Goal: Information Seeking & Learning: Check status

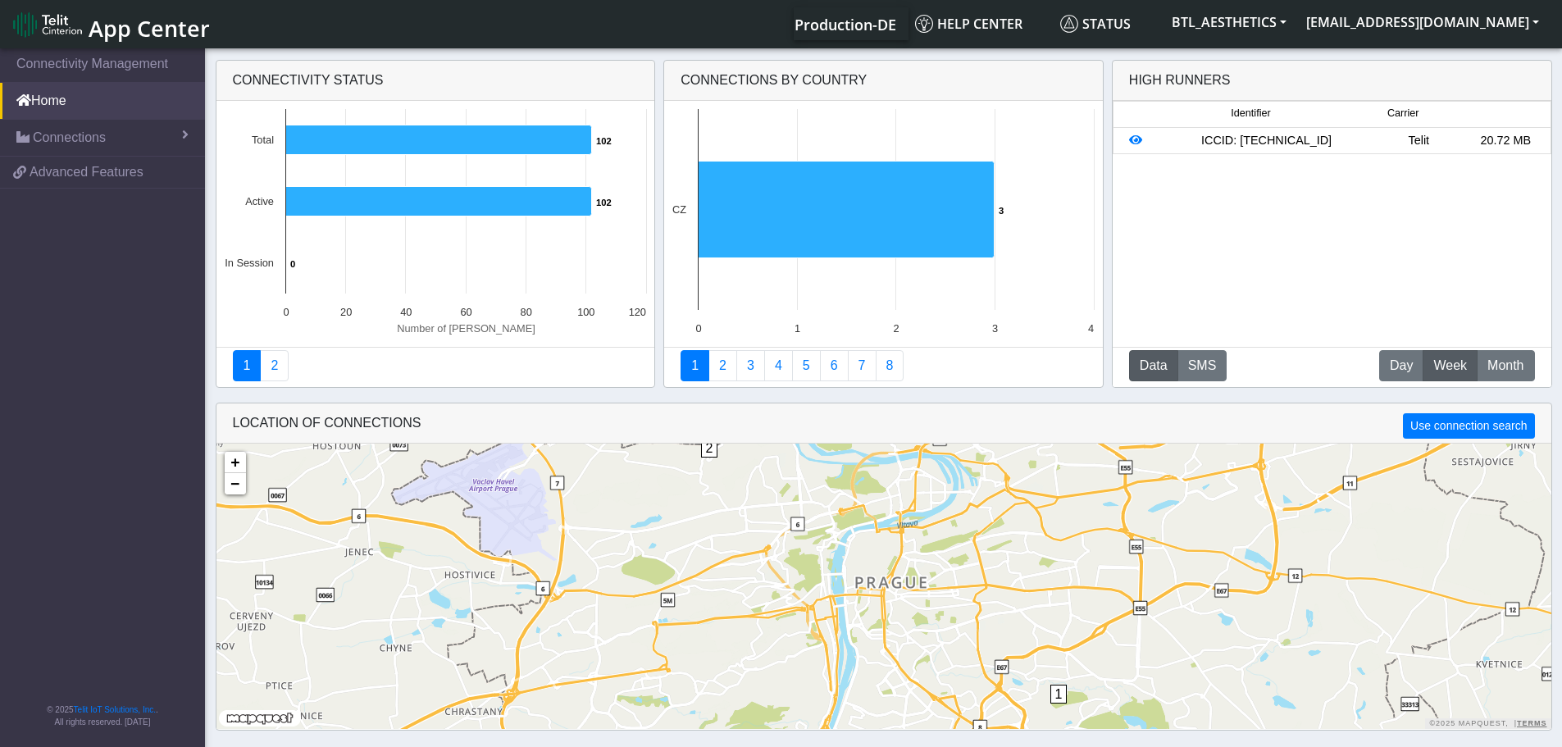
click at [1237, 148] on div "ICCID: [TECHNICAL_ID]" at bounding box center [1266, 141] width 217 height 18
click at [1160, 363] on button "Data" at bounding box center [1153, 365] width 49 height 31
click at [1503, 361] on span "Month" at bounding box center [1506, 366] width 36 height 20
click at [1451, 369] on span "Week" at bounding box center [1451, 366] width 34 height 20
click at [1392, 372] on span "Day" at bounding box center [1401, 366] width 23 height 20
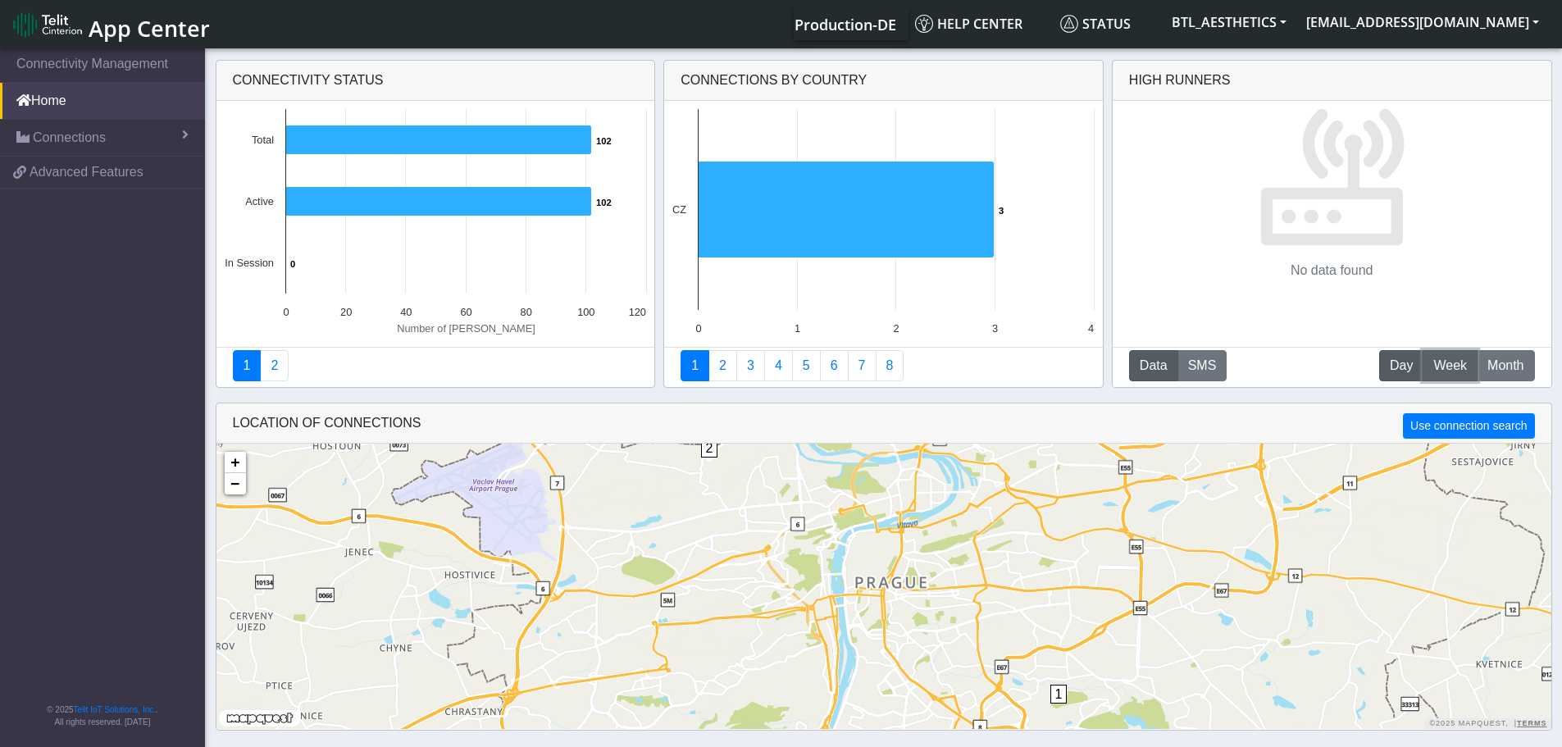
click at [1448, 372] on span "Week" at bounding box center [1451, 366] width 34 height 20
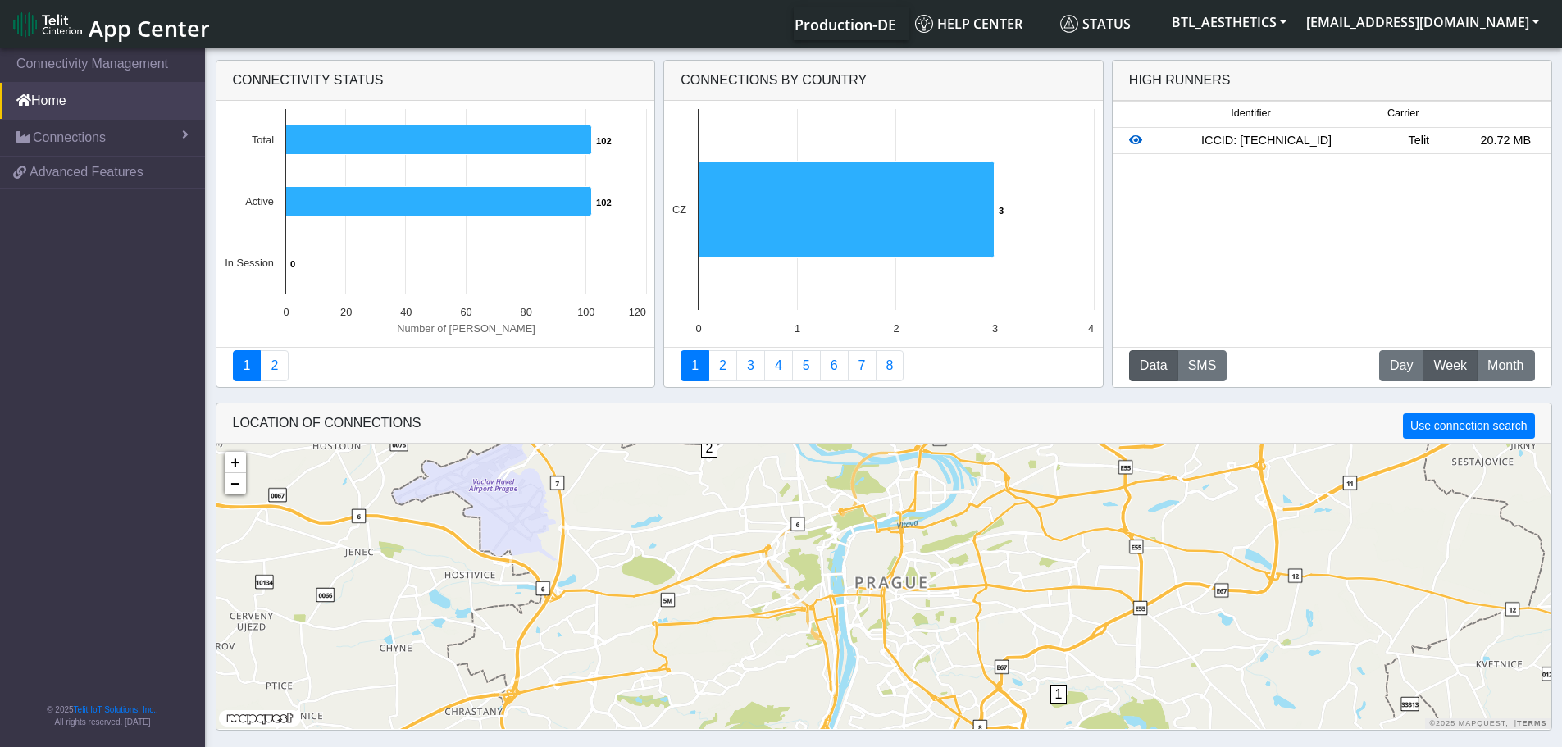
click at [1139, 143] on icon at bounding box center [1135, 140] width 13 height 11
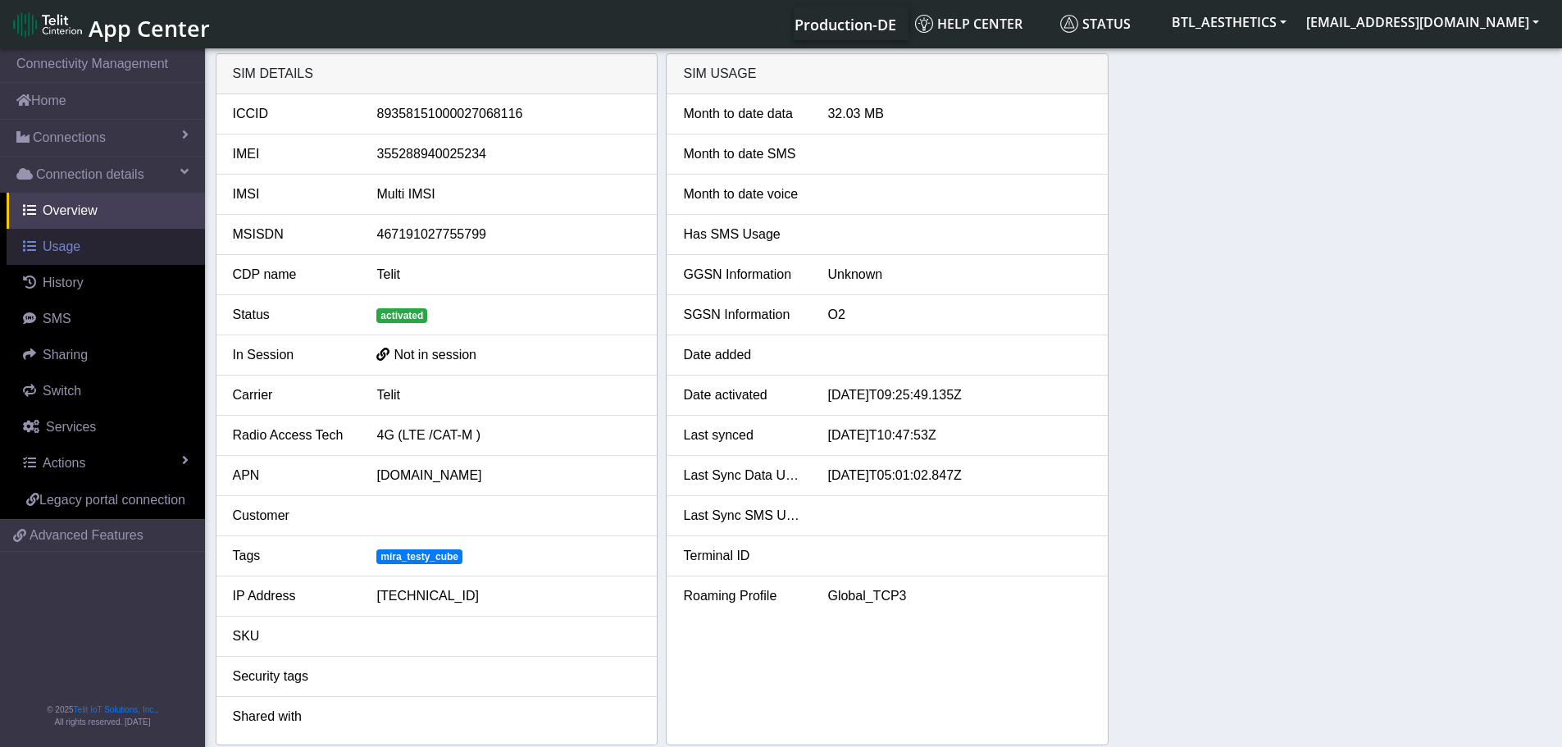
click at [62, 250] on span "Usage" at bounding box center [62, 247] width 38 height 14
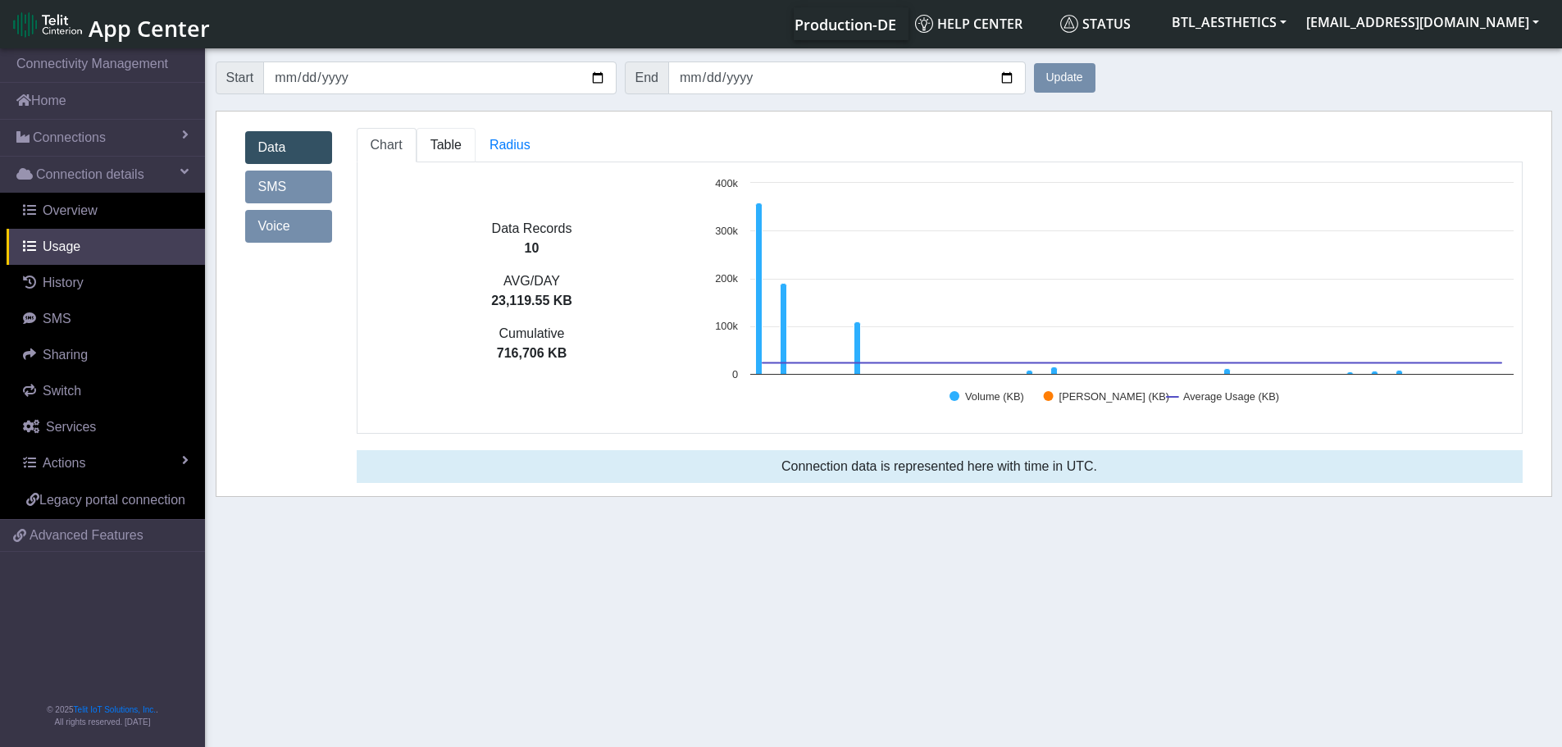
click at [448, 139] on span "Table" at bounding box center [446, 145] width 31 height 14
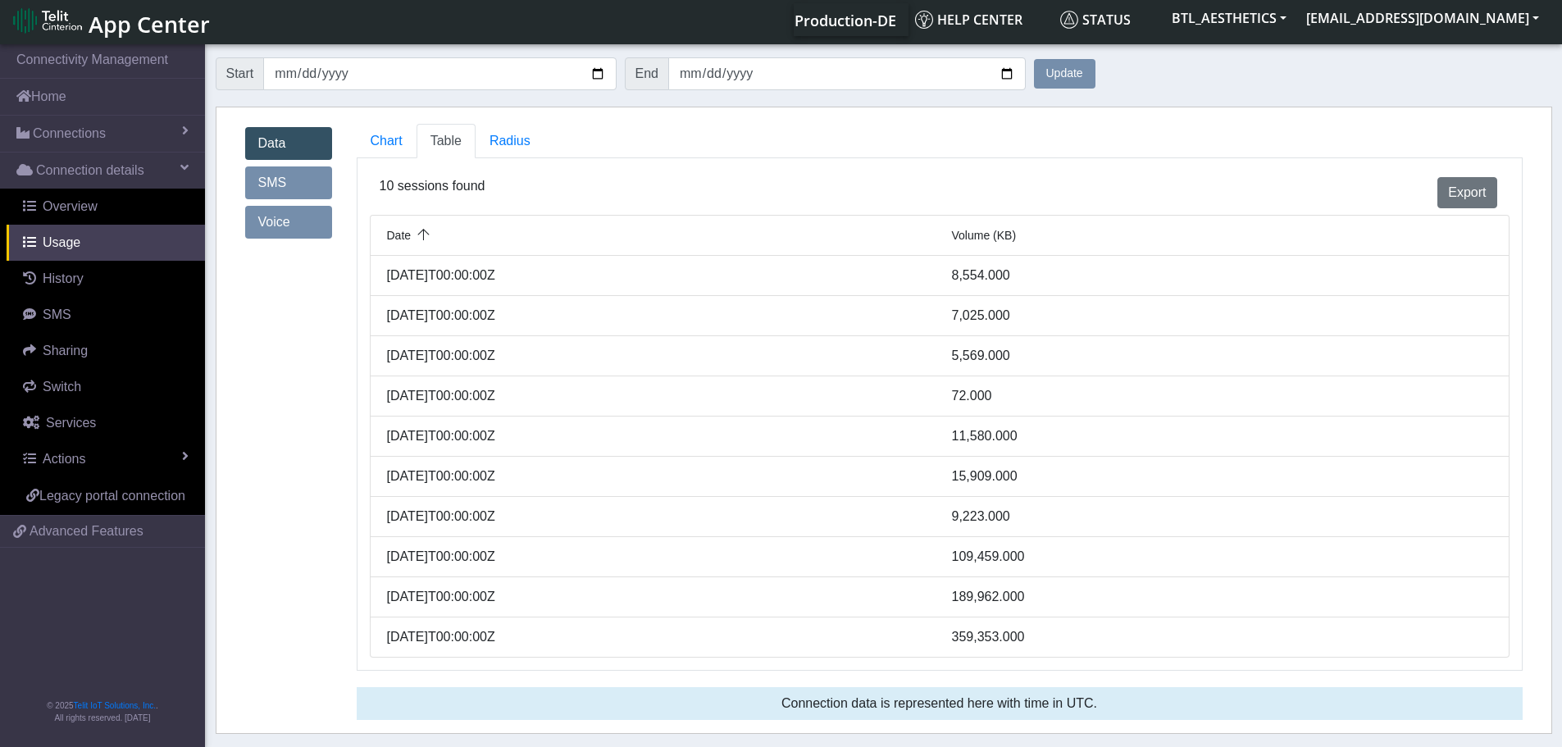
scroll to position [6, 0]
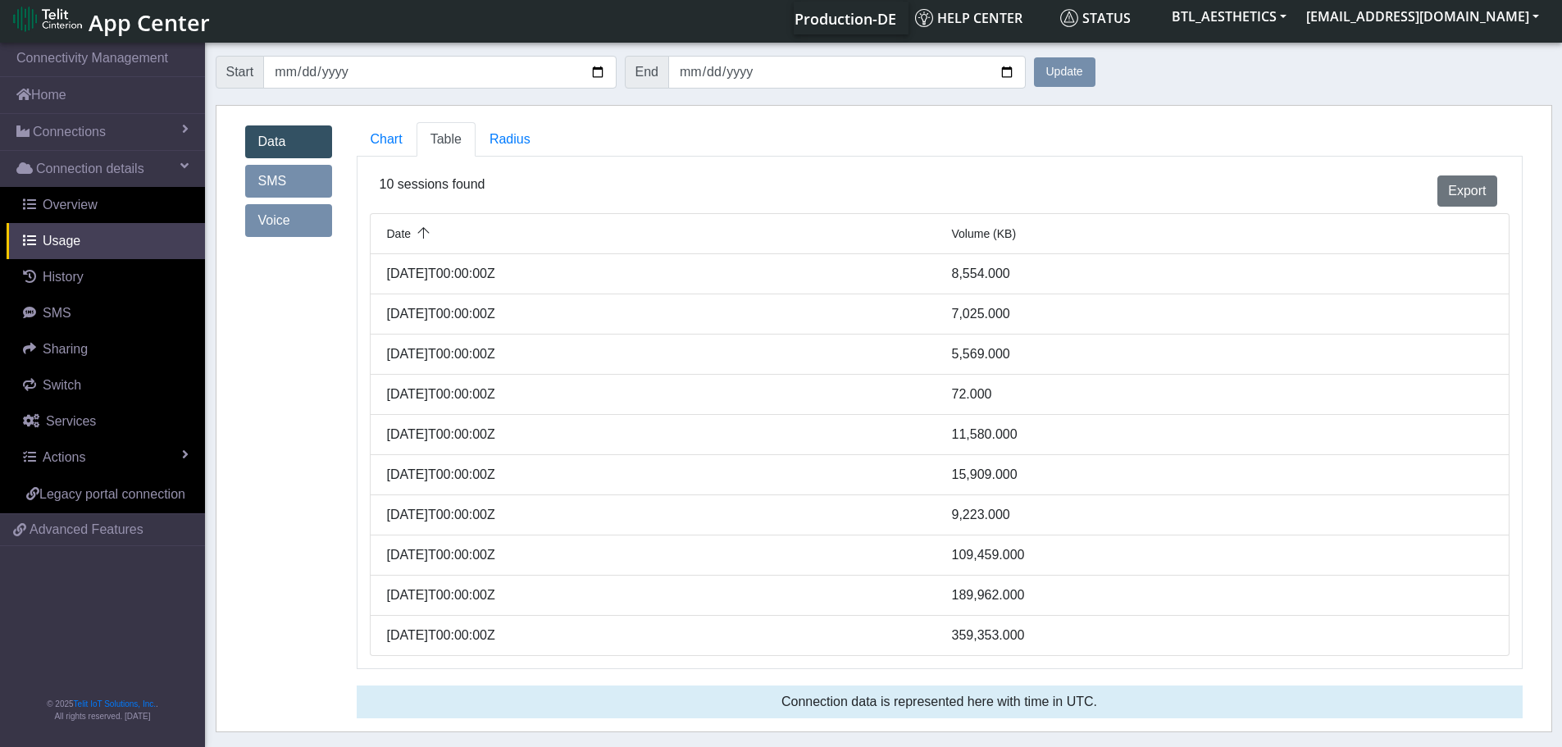
click at [295, 183] on link "SMS" at bounding box center [288, 181] width 87 height 33
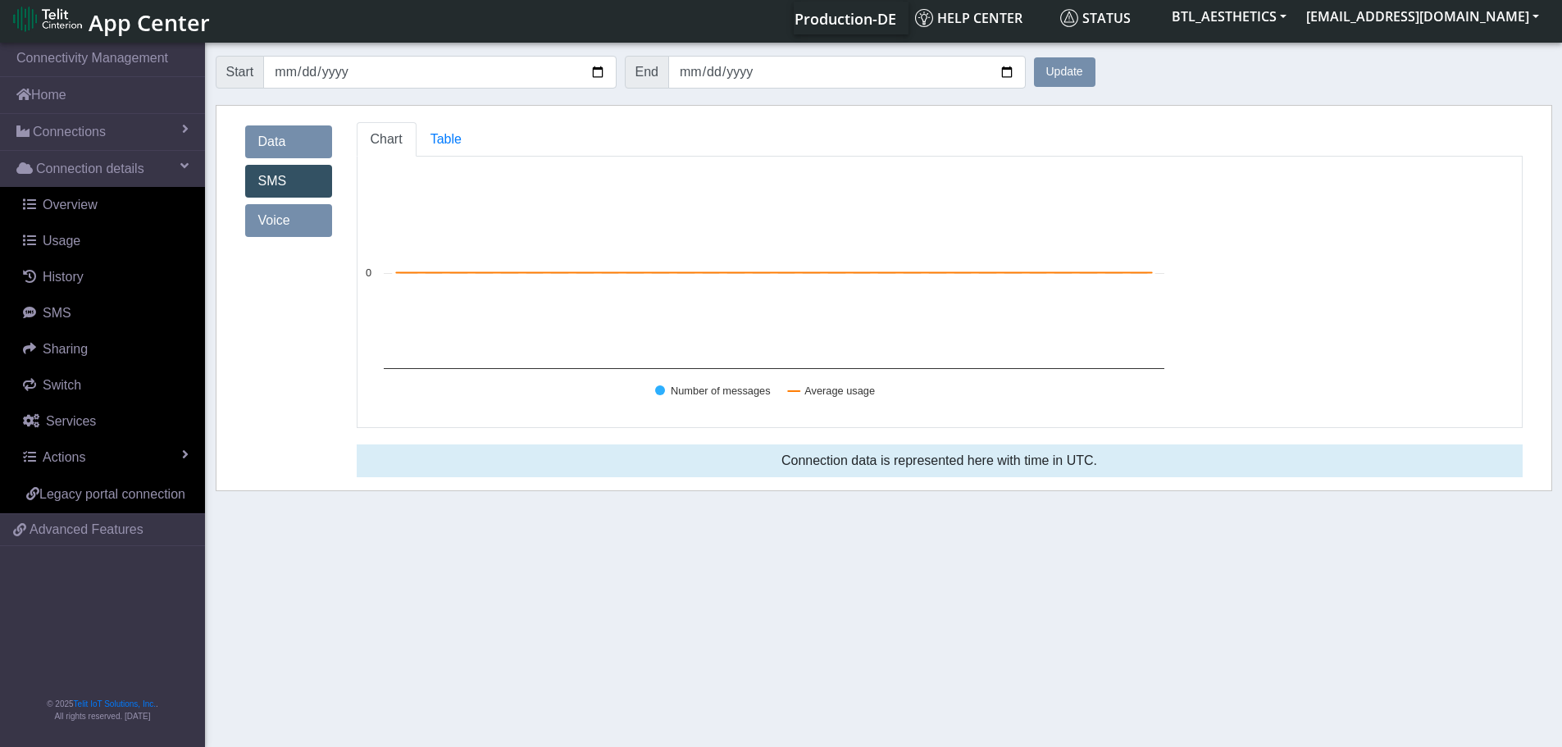
click at [299, 230] on link "Voice" at bounding box center [288, 220] width 87 height 33
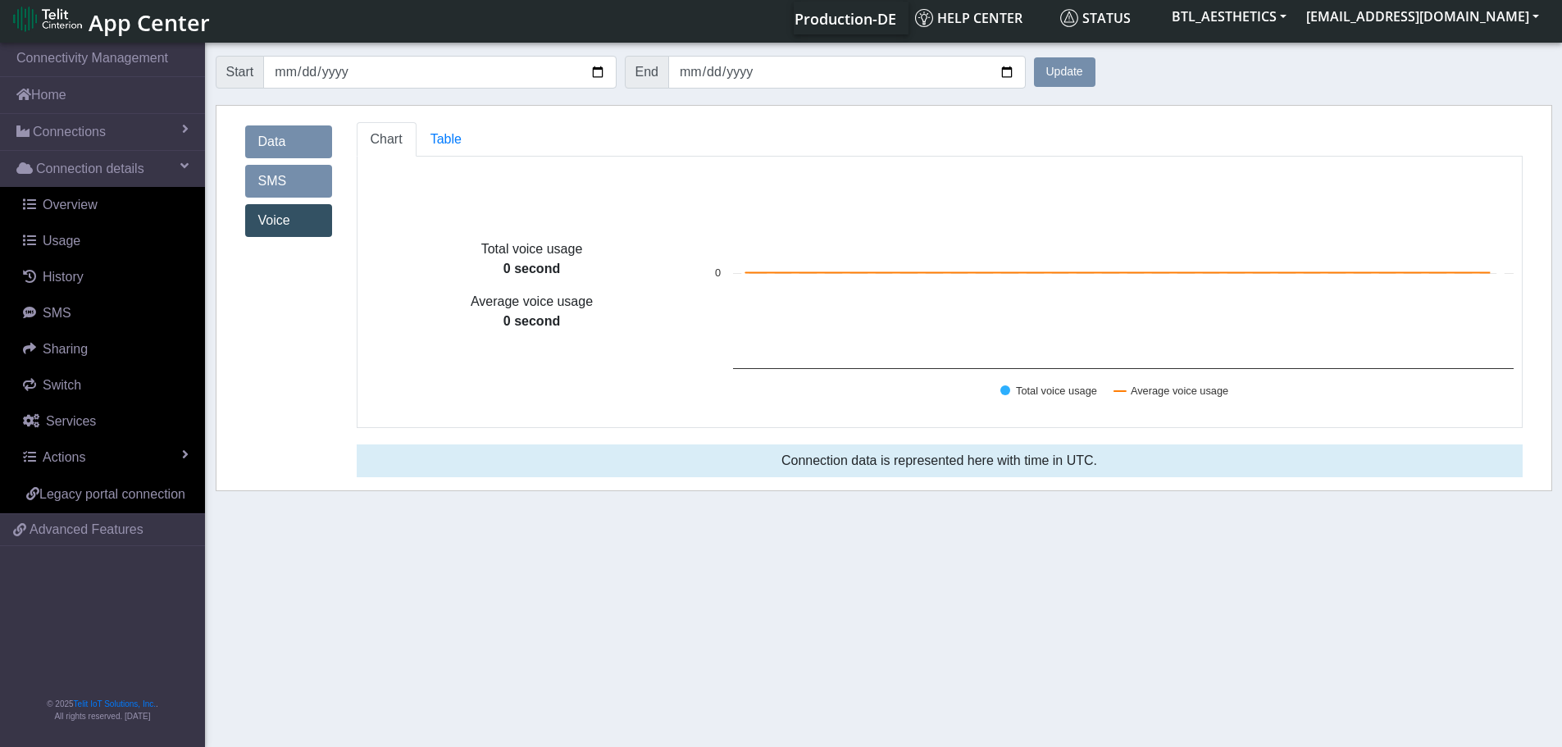
click at [272, 147] on link "Data" at bounding box center [288, 141] width 87 height 33
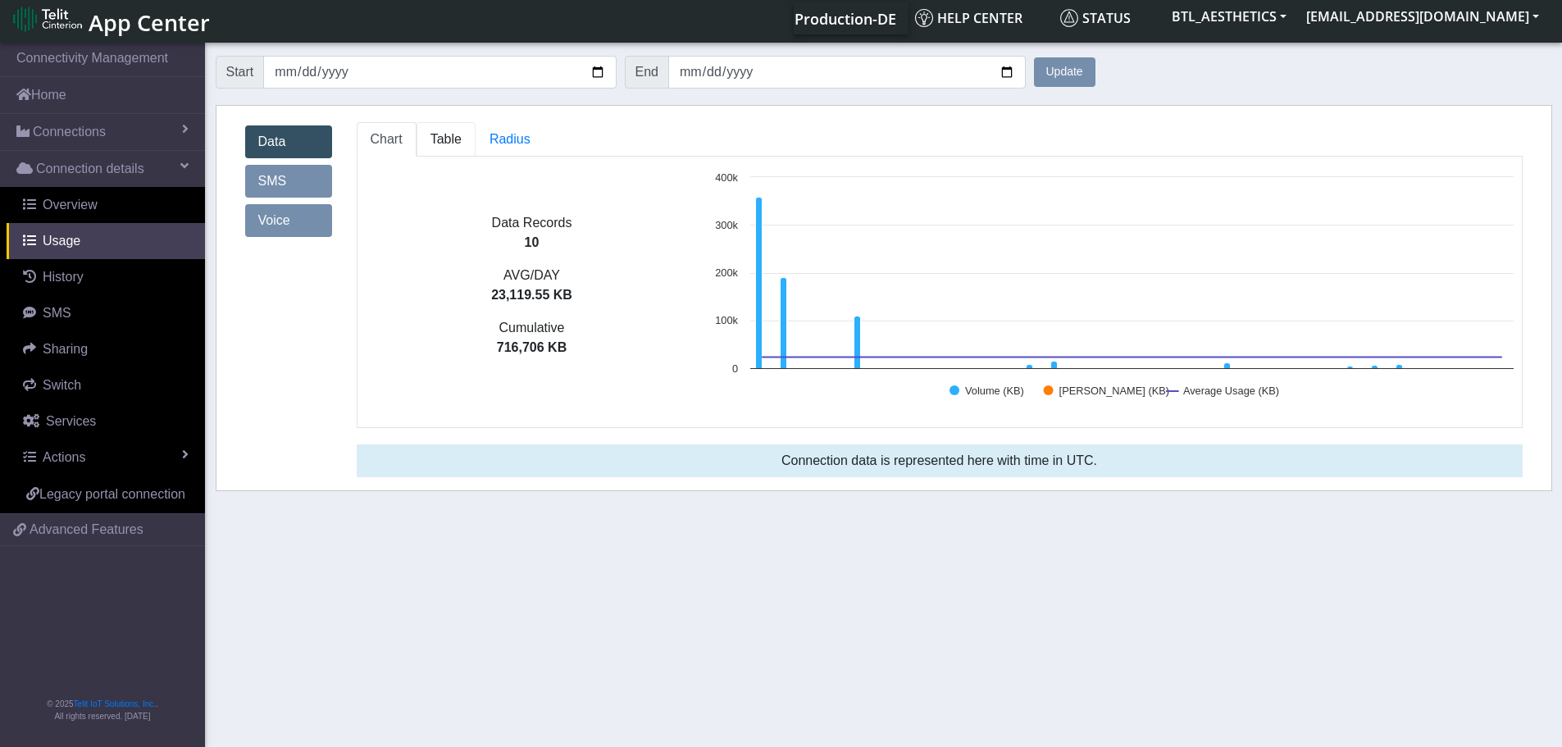
click at [443, 151] on link "Table" at bounding box center [446, 139] width 59 height 34
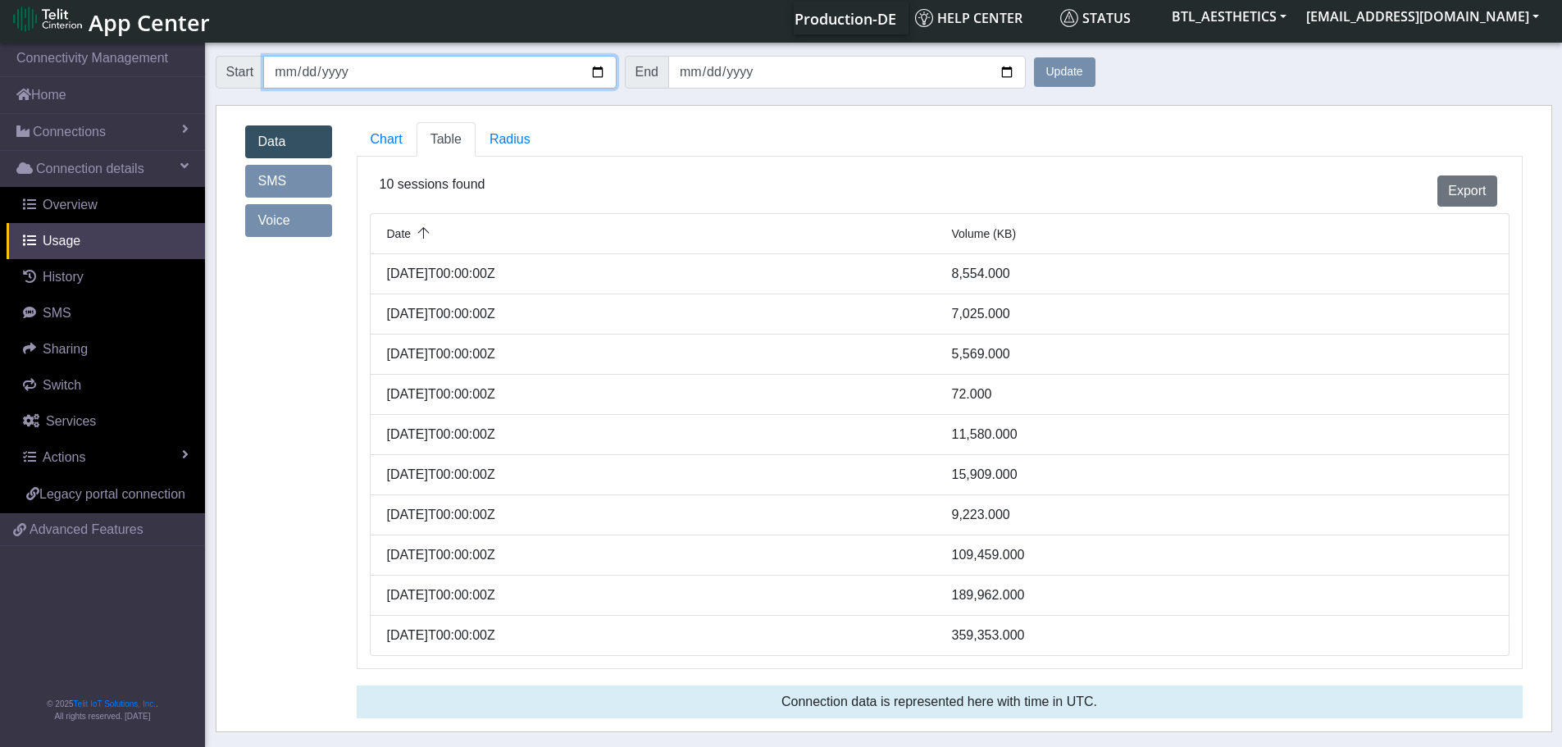
click at [386, 62] on input "[DATE]" at bounding box center [439, 72] width 353 height 33
click at [598, 73] on input "[DATE]" at bounding box center [439, 72] width 353 height 33
type input "[DATE]"
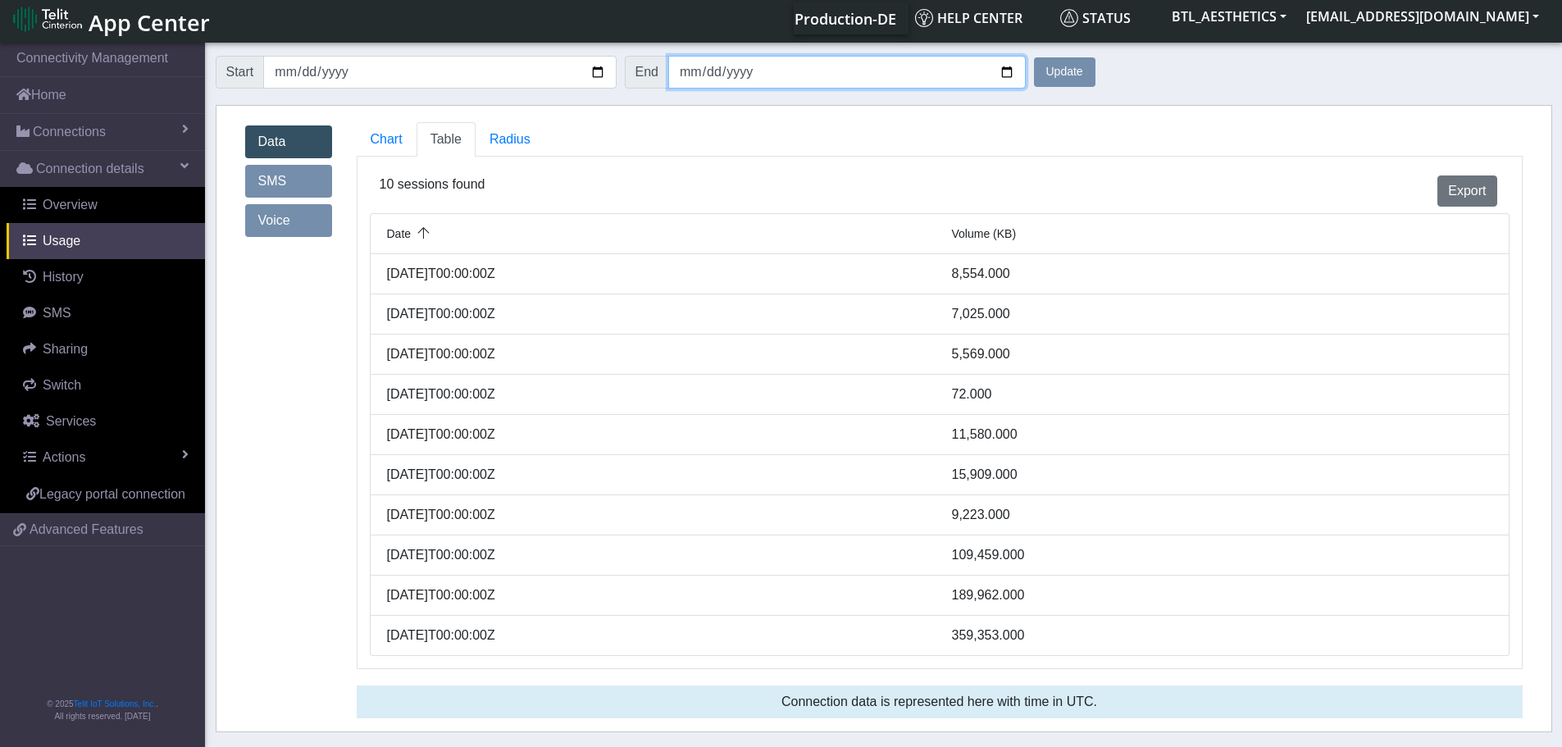
click at [760, 68] on input "[DATE]" at bounding box center [847, 72] width 358 height 33
click at [1005, 77] on input "[DATE]" at bounding box center [847, 72] width 358 height 33
type input "[DATE]"
click at [1068, 78] on button "Update" at bounding box center [1065, 72] width 62 height 30
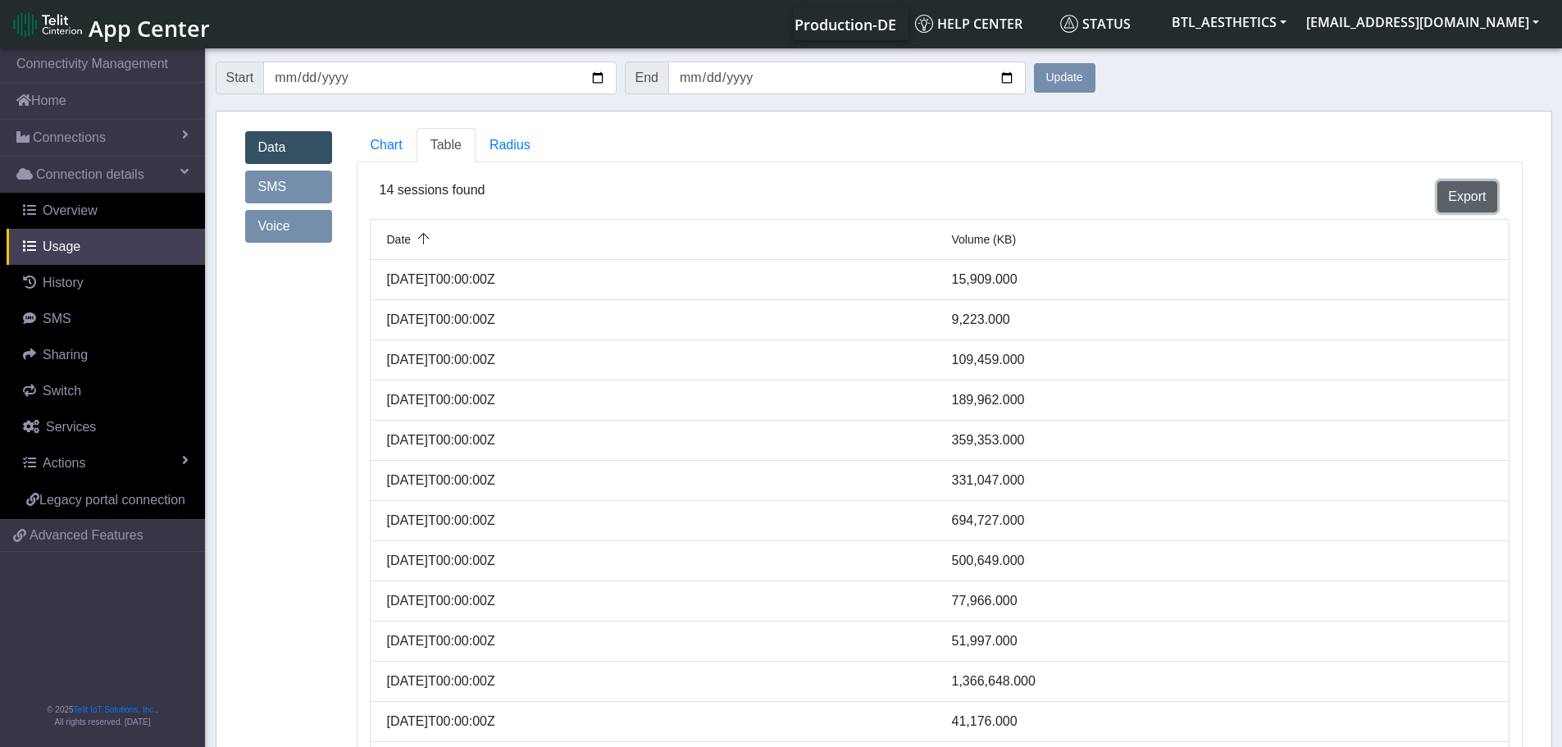
click at [1475, 196] on button "Export" at bounding box center [1467, 196] width 59 height 31
click at [81, 217] on span "Overview" at bounding box center [70, 210] width 55 height 14
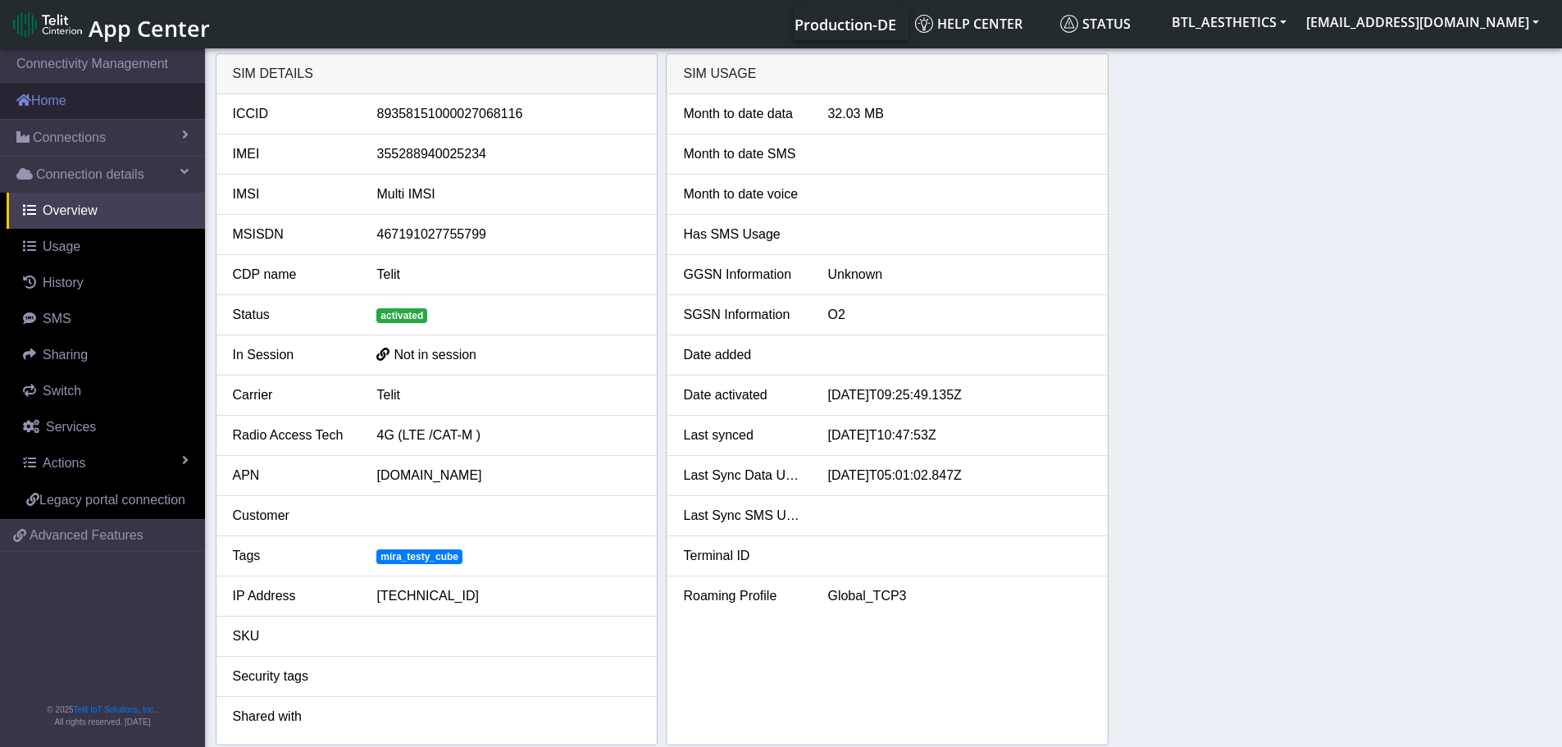
click at [51, 99] on link "Home" at bounding box center [102, 101] width 205 height 36
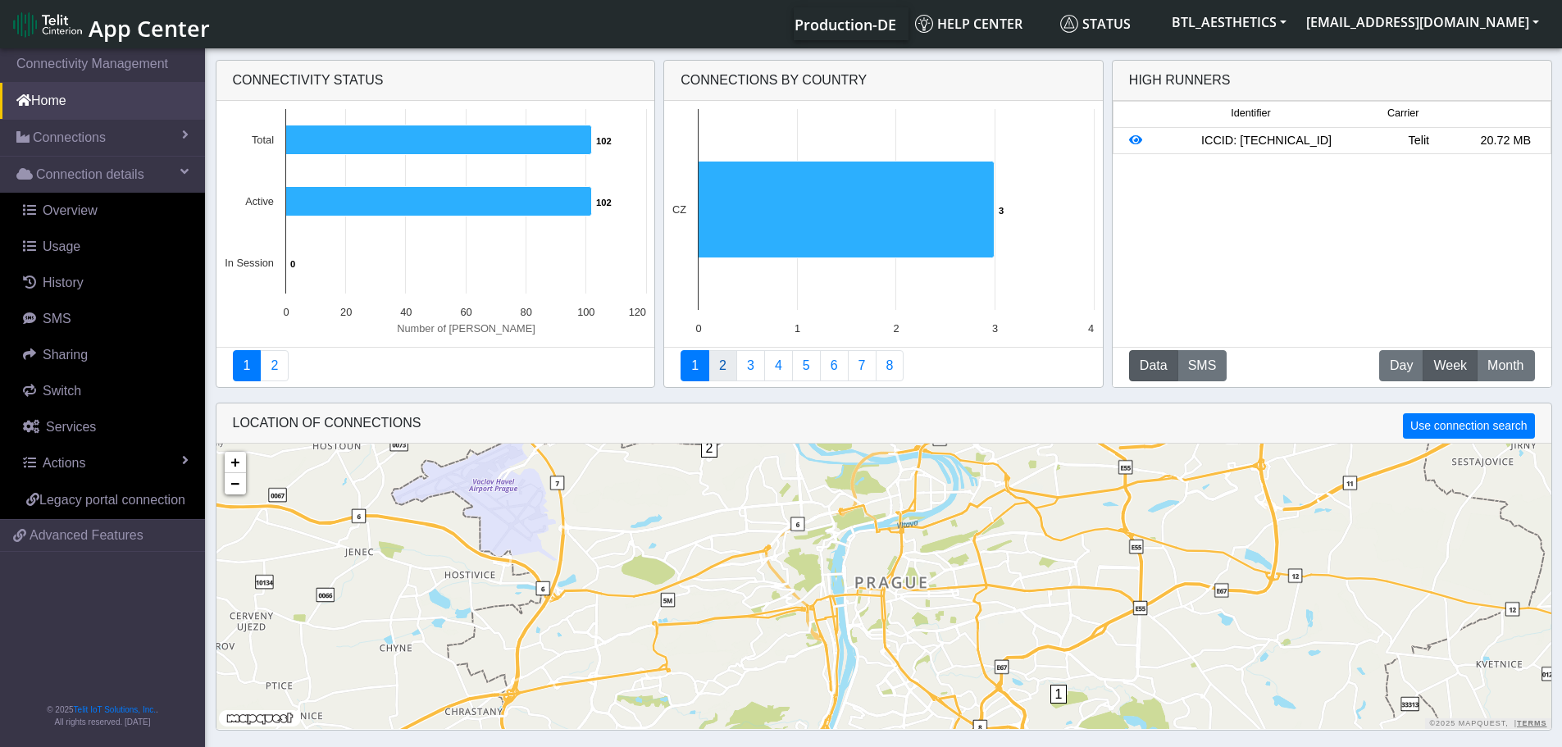
click at [726, 366] on link "2" at bounding box center [723, 365] width 29 height 31
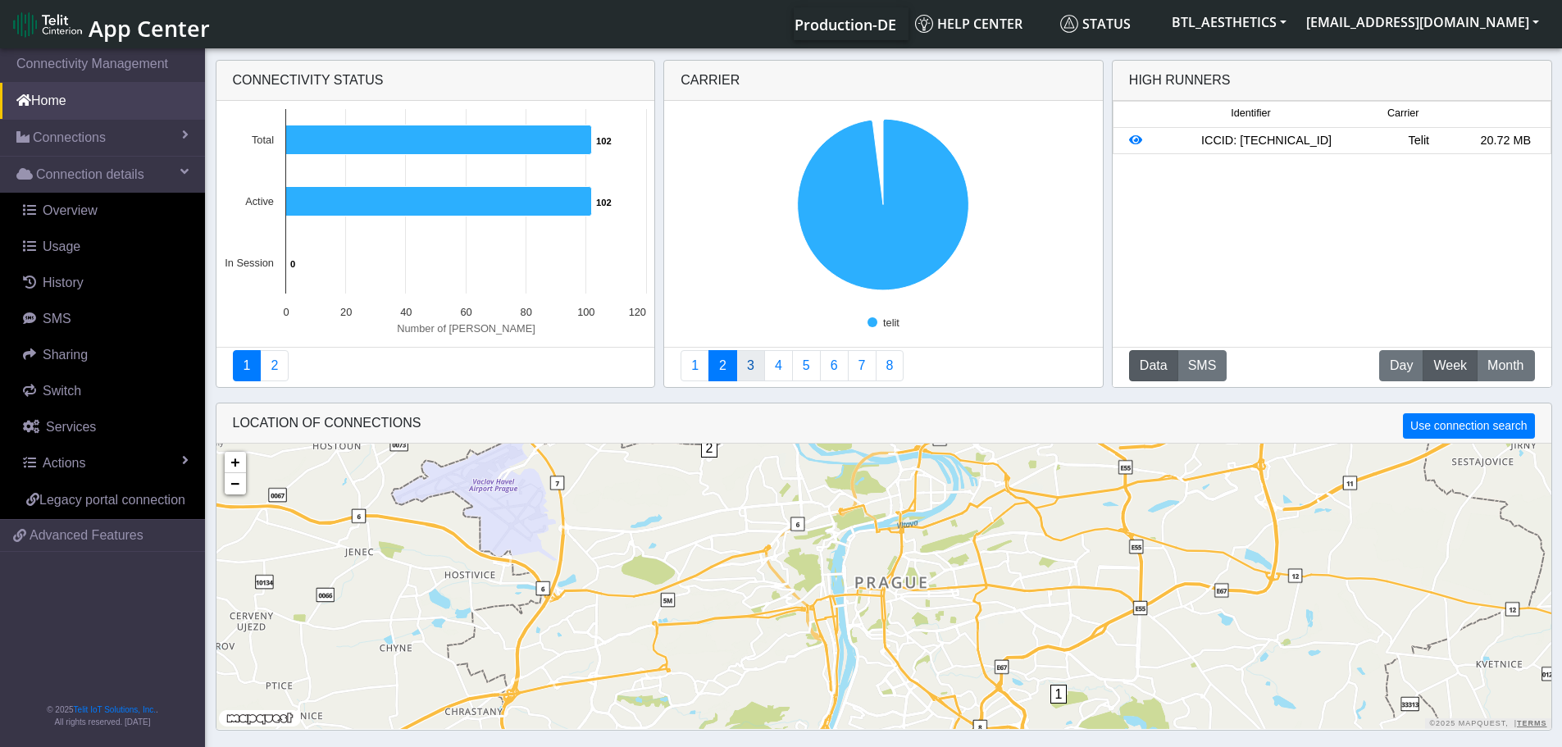
click at [752, 370] on link "3" at bounding box center [751, 365] width 29 height 31
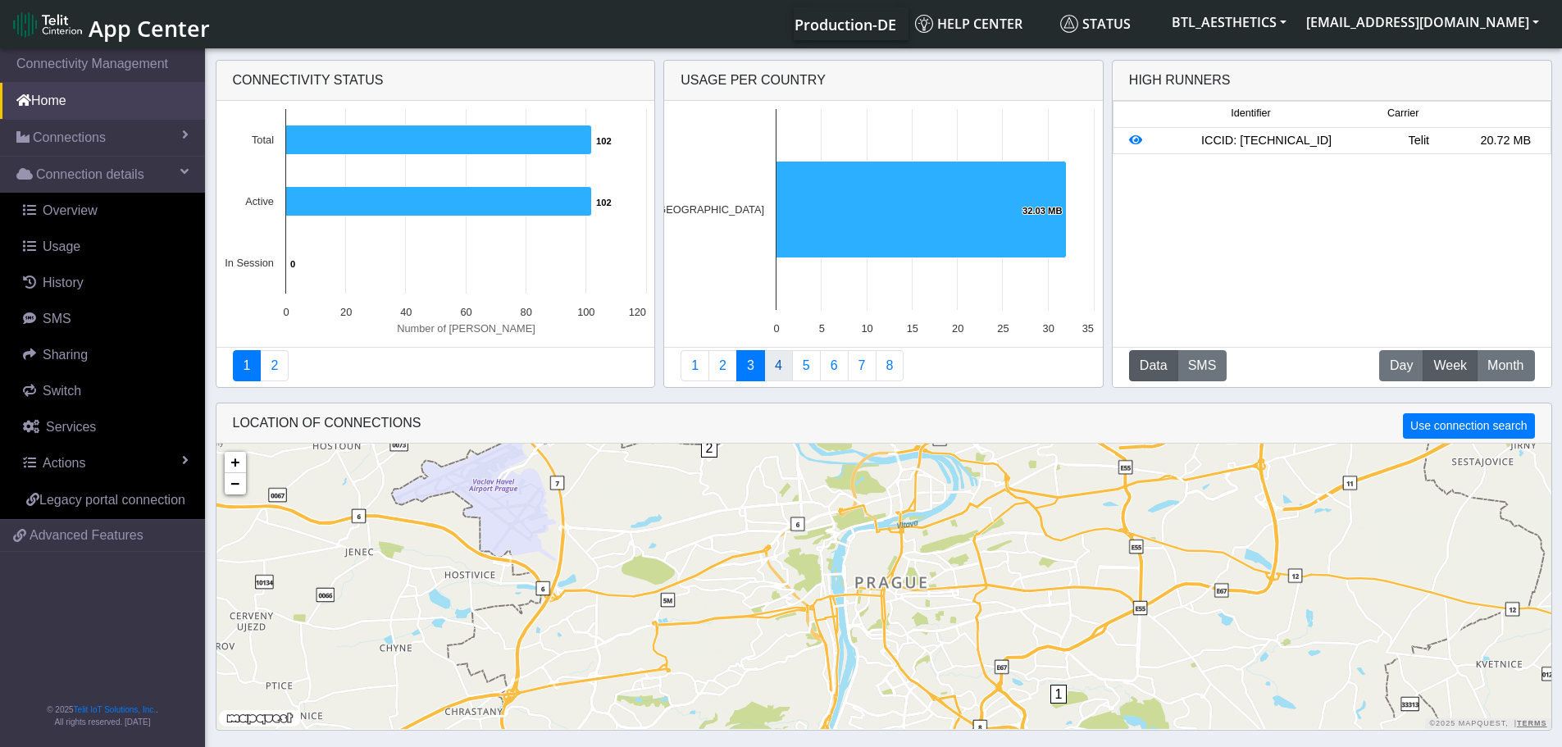
click at [773, 372] on link "4" at bounding box center [778, 365] width 29 height 31
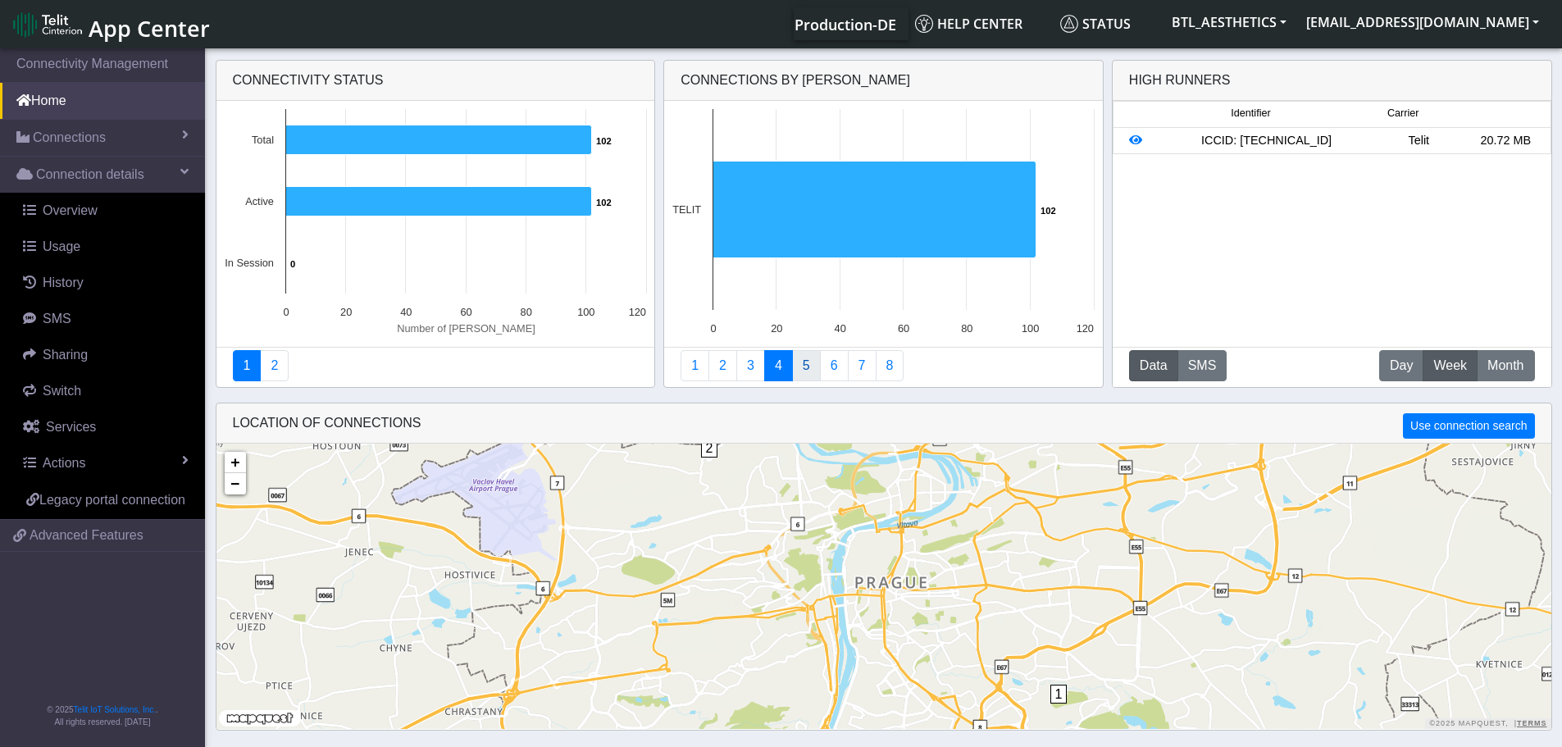
click at [804, 374] on link "5" at bounding box center [806, 365] width 29 height 31
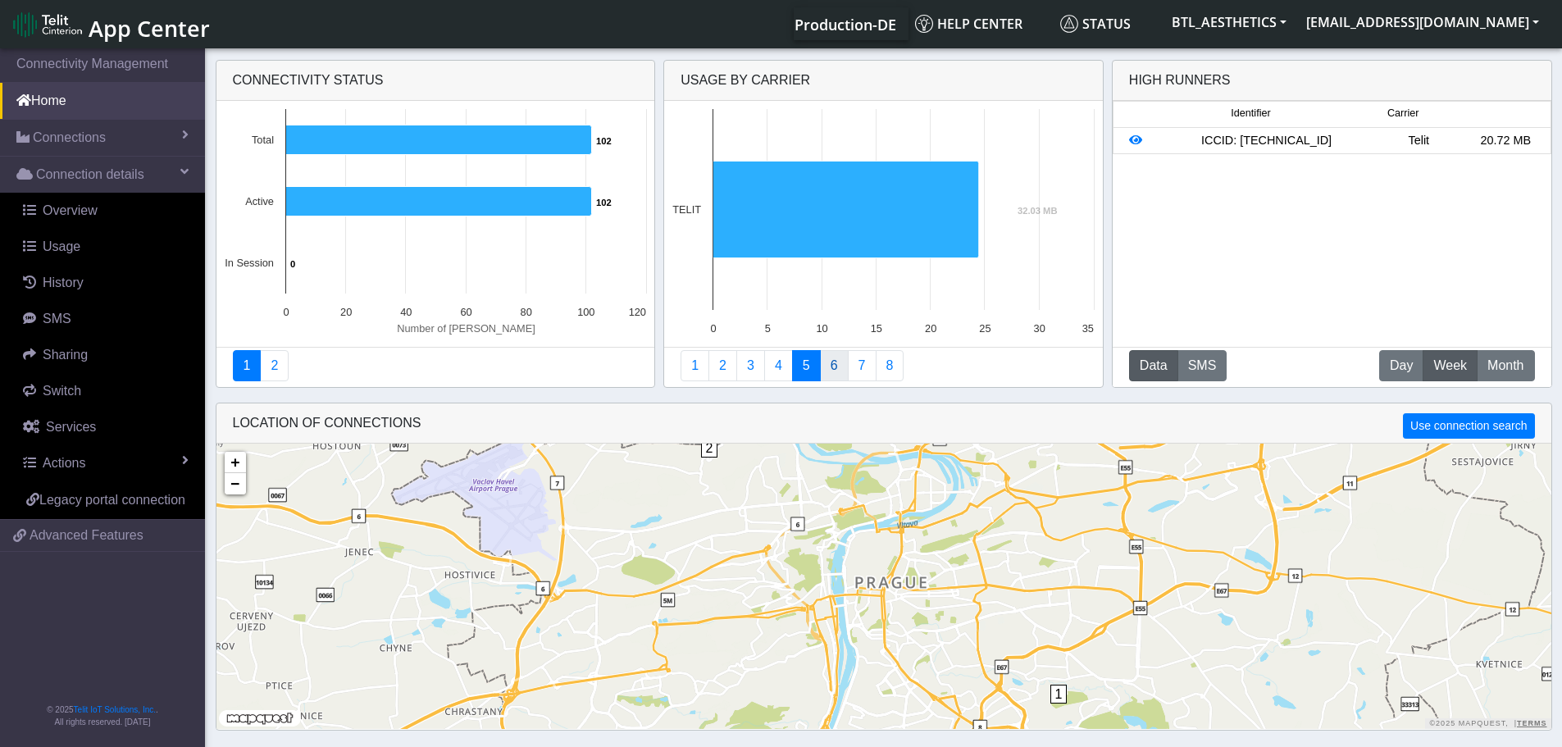
click at [831, 373] on link "6" at bounding box center [834, 365] width 29 height 31
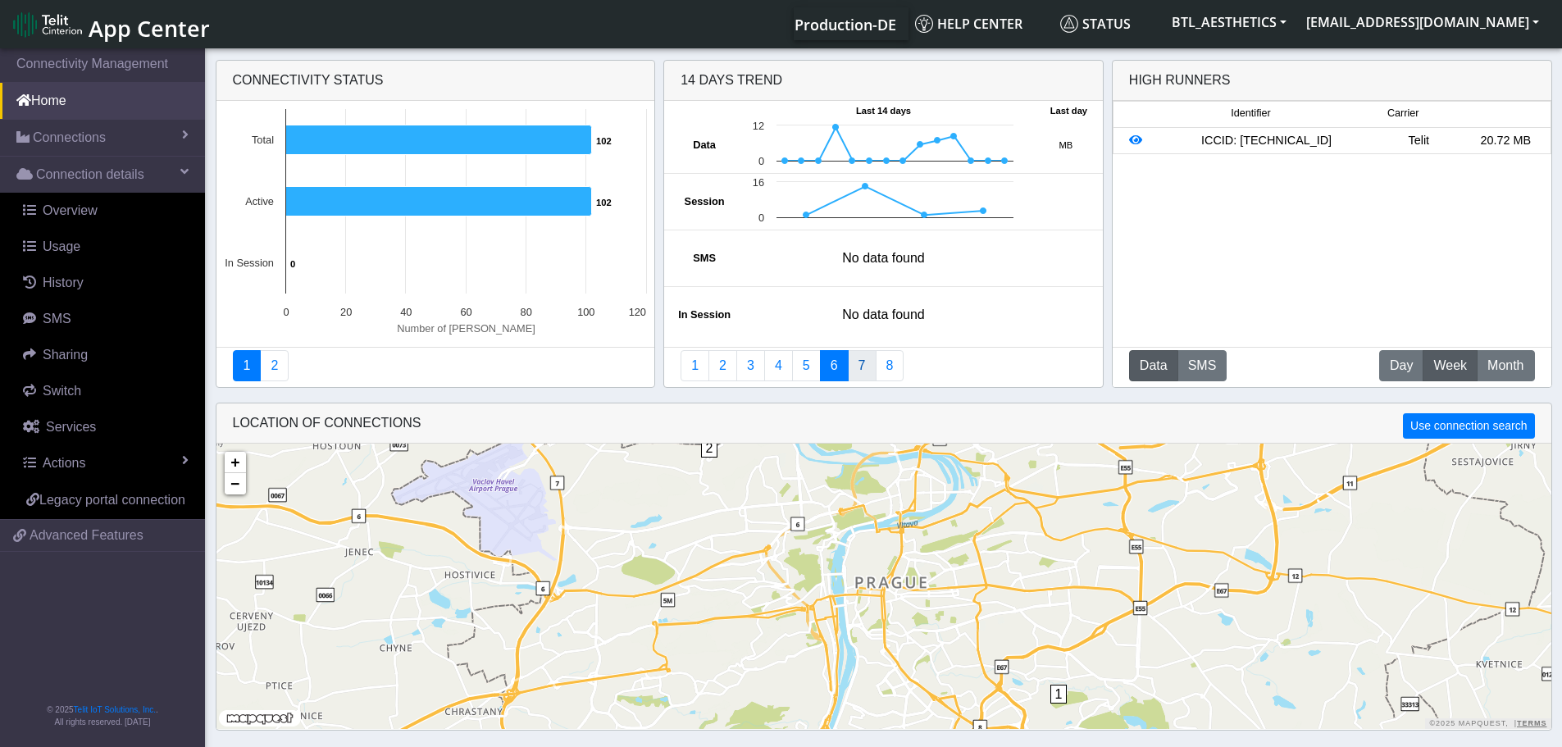
click at [848, 369] on link "7" at bounding box center [862, 365] width 29 height 31
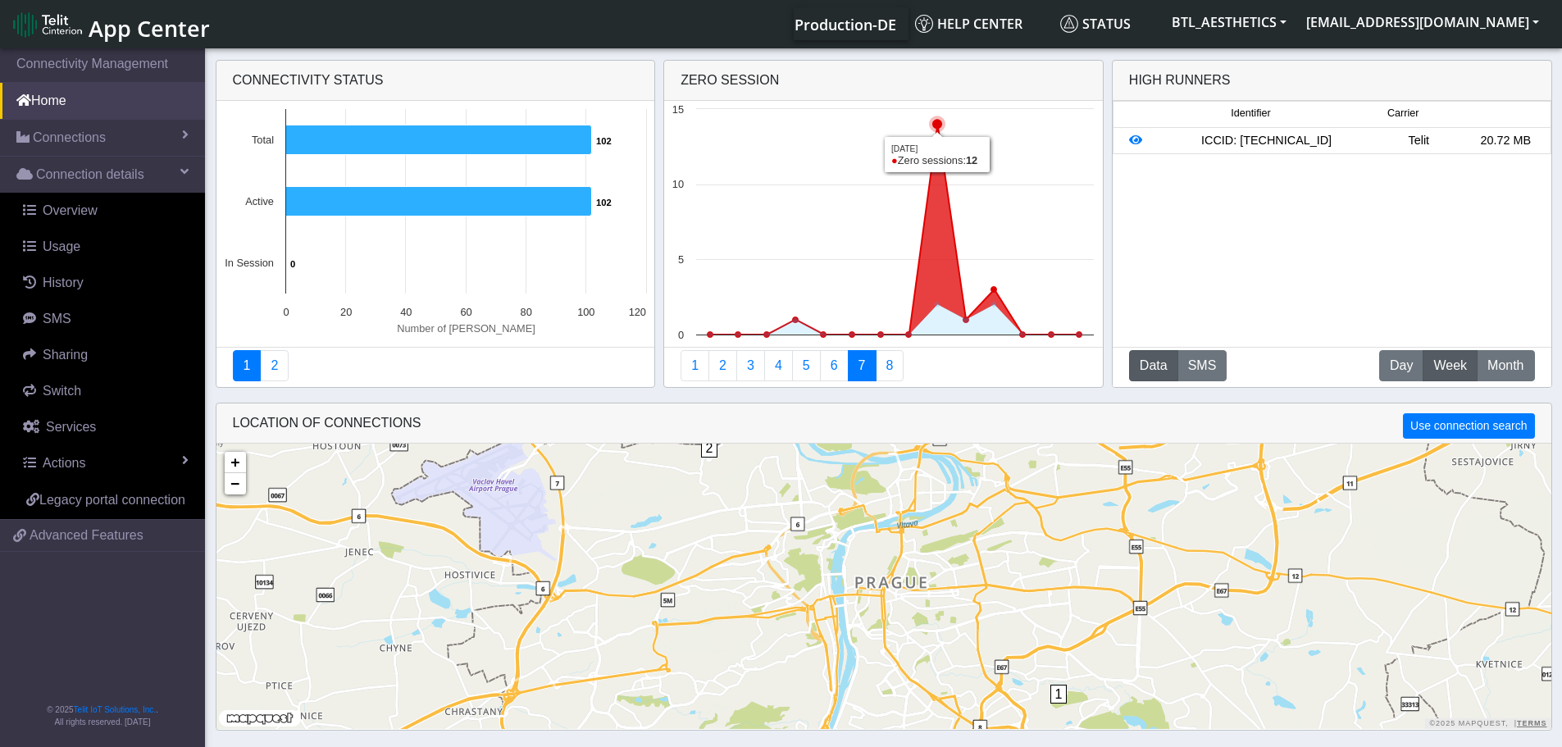
click at [937, 121] on icon at bounding box center [938, 124] width 10 height 10
click at [994, 291] on icon at bounding box center [994, 290] width 10 height 10
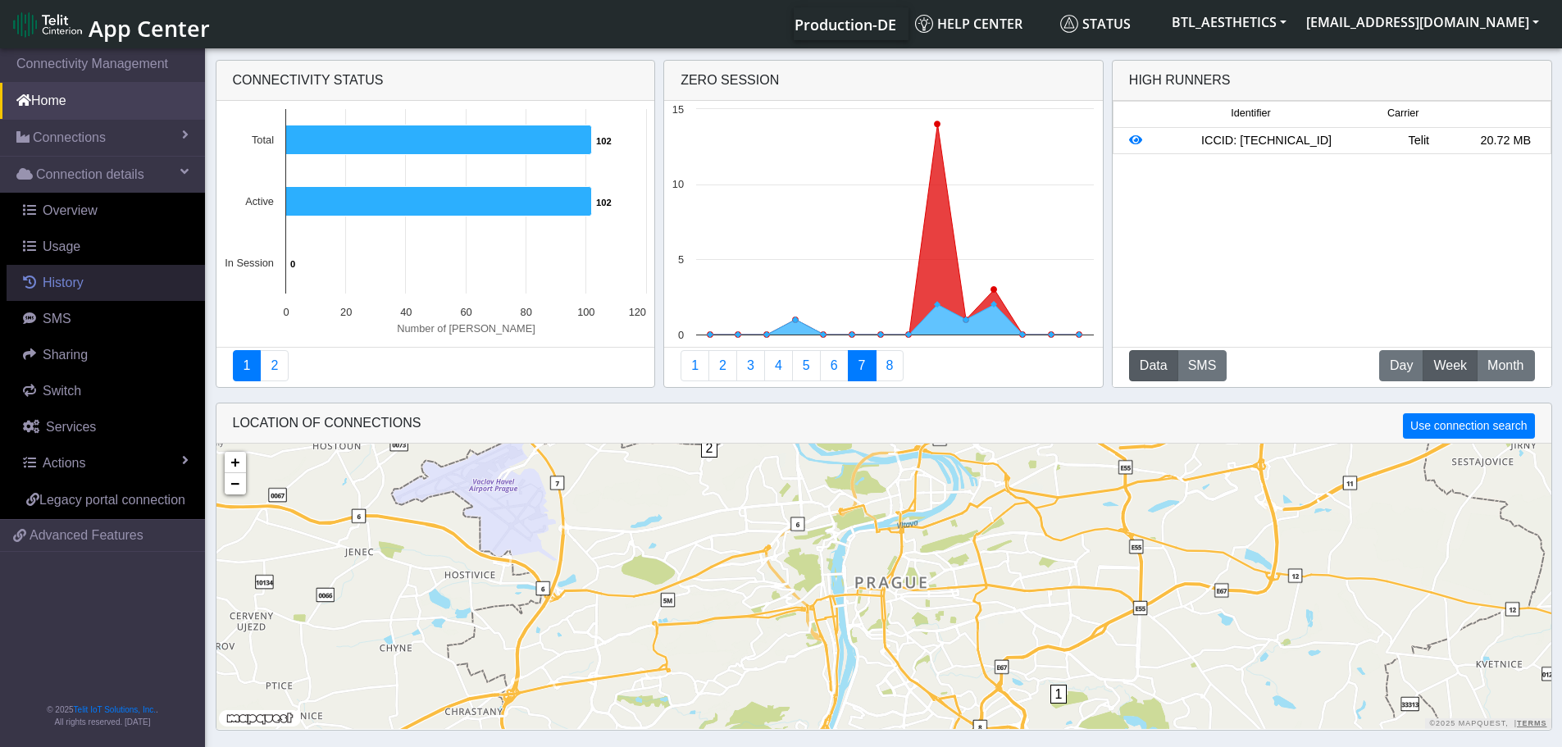
click at [40, 290] on link "History" at bounding box center [106, 283] width 198 height 36
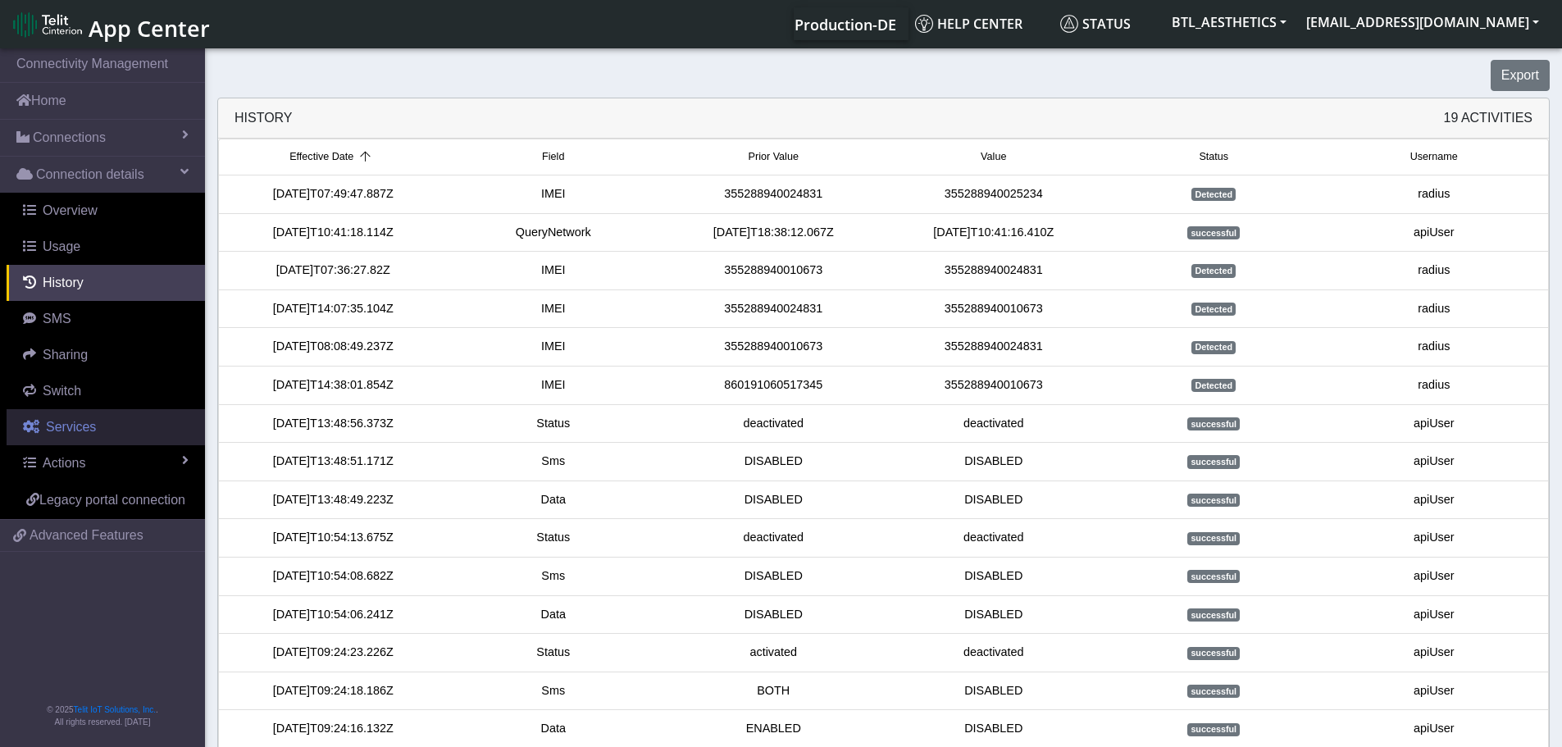
click at [64, 431] on span "Services" at bounding box center [71, 427] width 50 height 14
select select "2: 6"
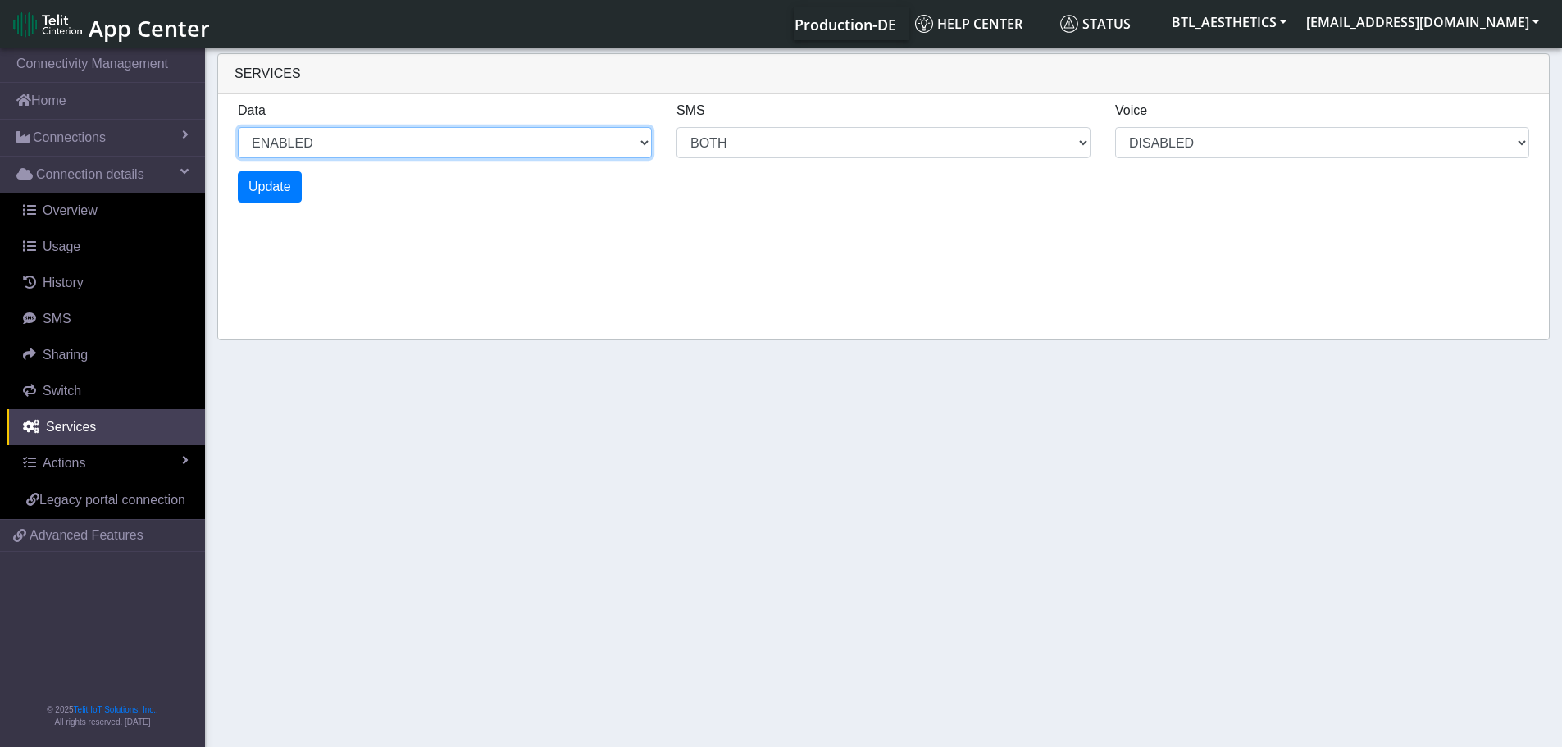
click at [377, 132] on select "ENABLED DISABLED" at bounding box center [445, 142] width 414 height 31
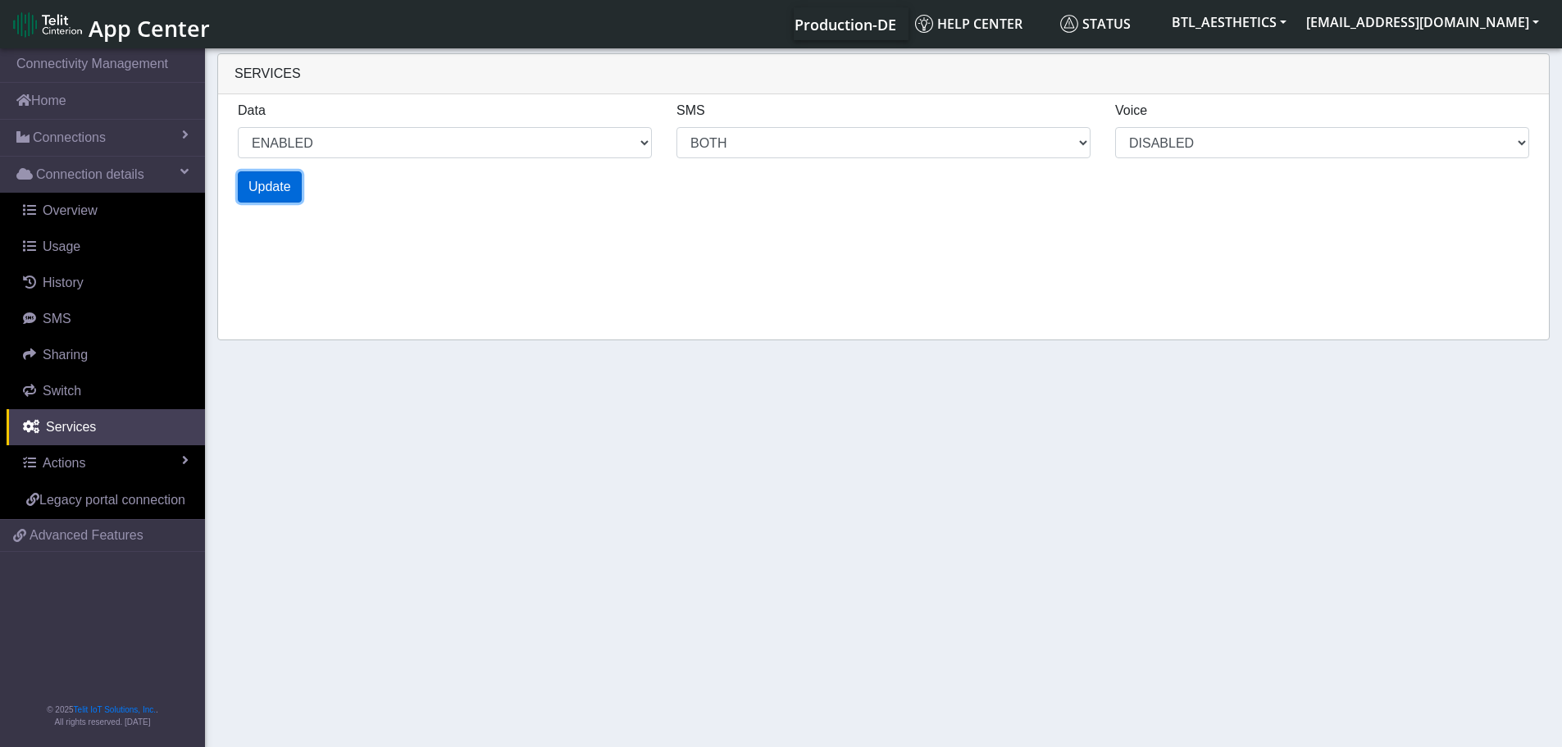
click at [285, 187] on span "Update" at bounding box center [270, 187] width 43 height 14
select select "4: 0"
select select "10: 6"
select select "2: 0"
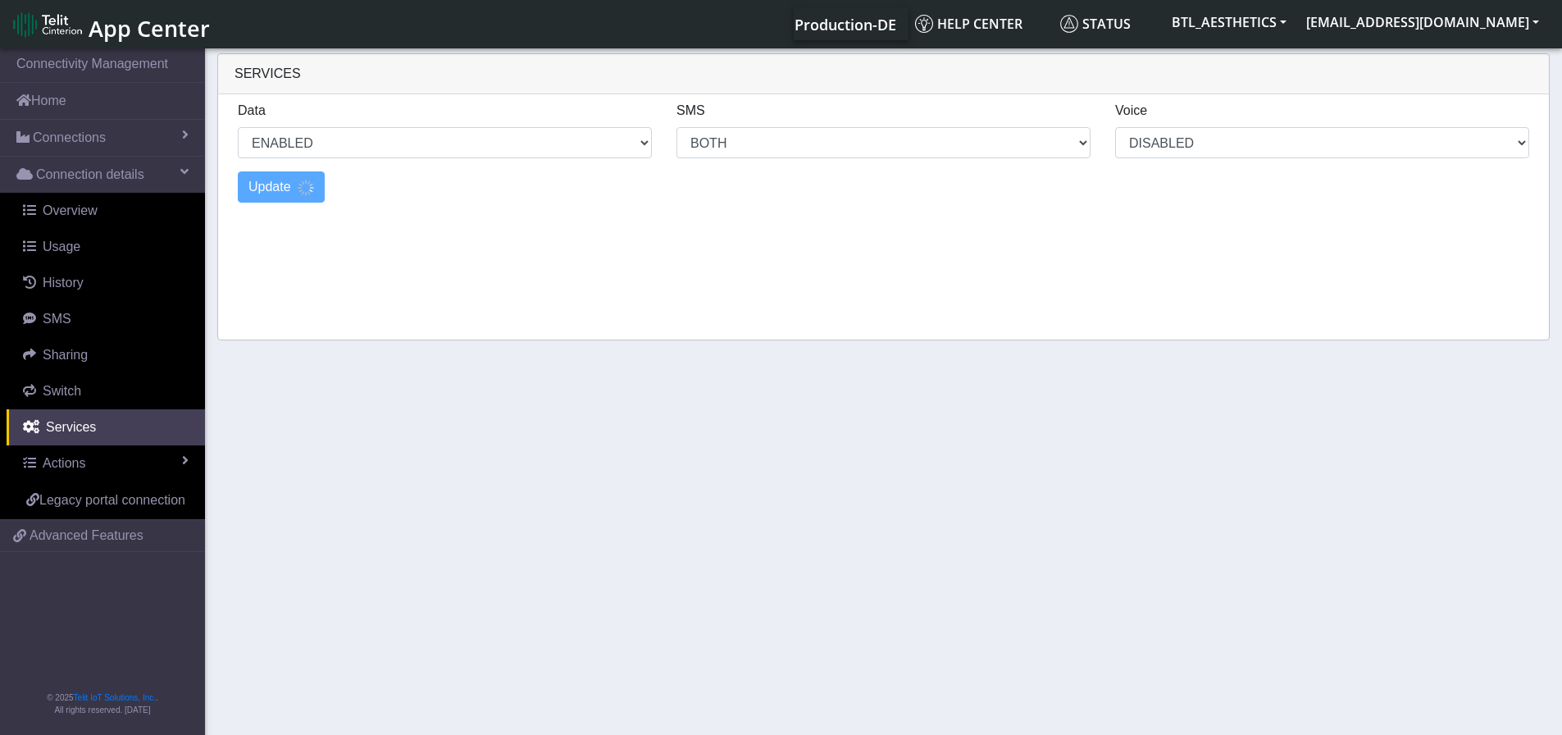
select select "6: 0"
select select "14: 6"
select select "3: 0"
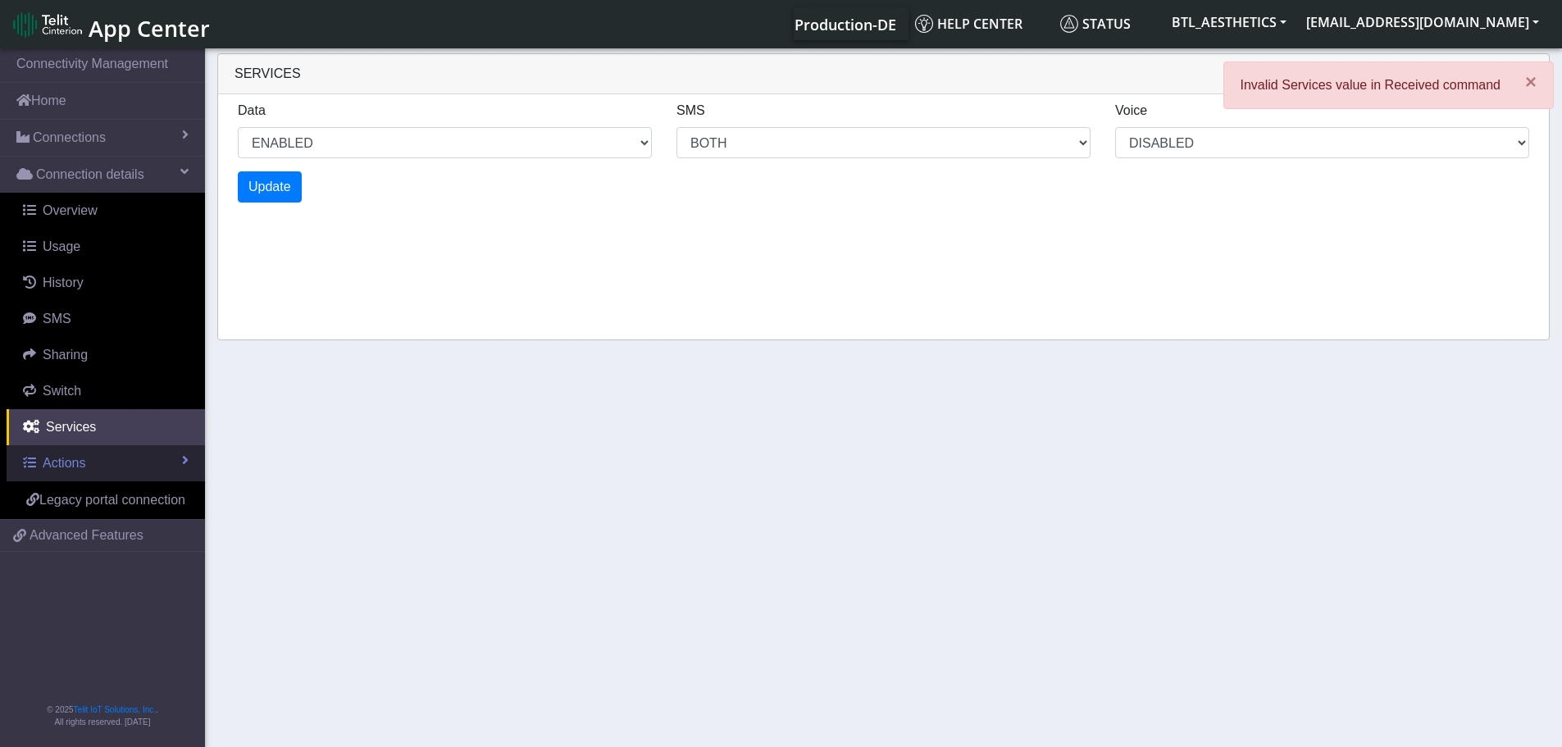
click at [86, 464] on link "Actions" at bounding box center [106, 463] width 198 height 36
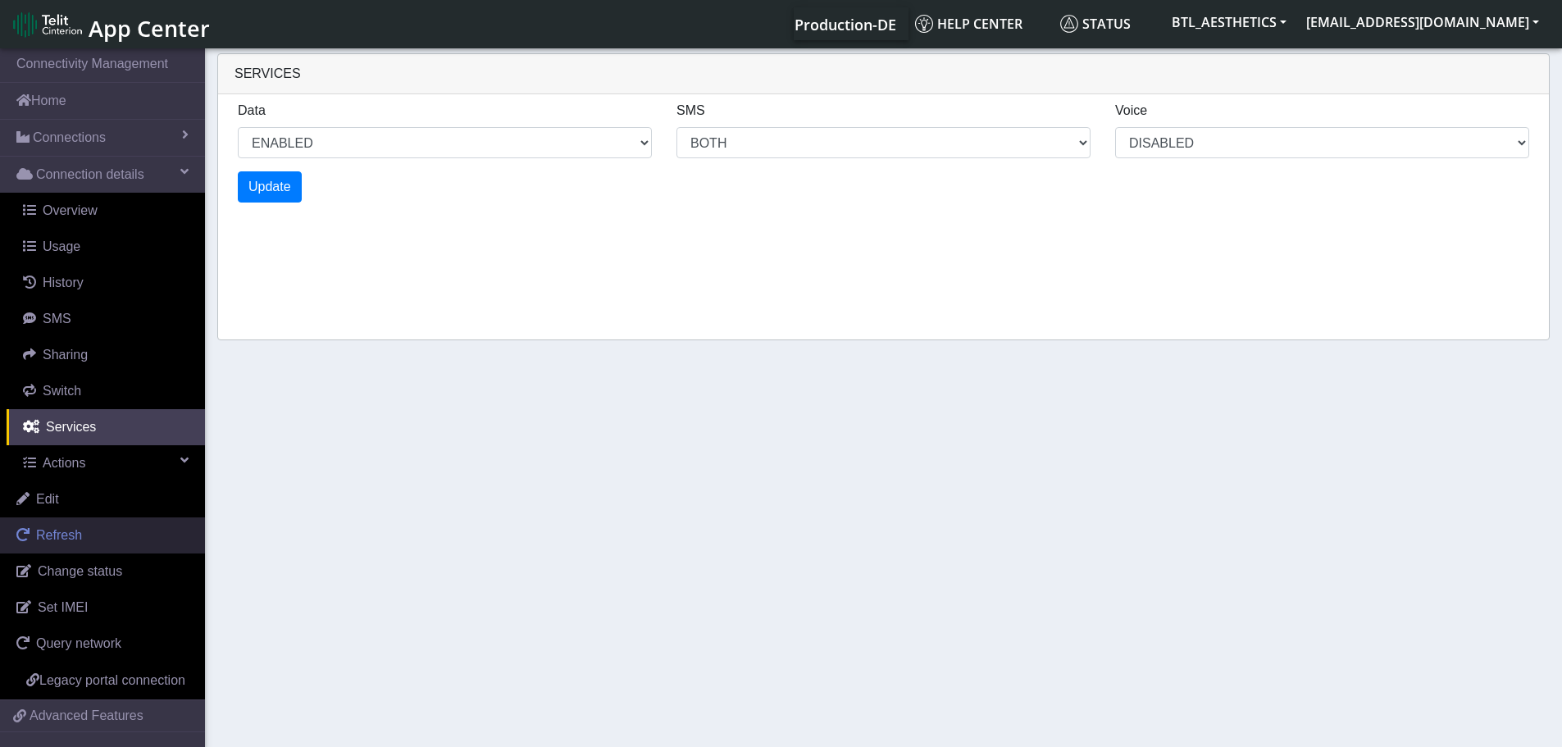
click at [64, 537] on span "Refresh" at bounding box center [59, 535] width 46 height 14
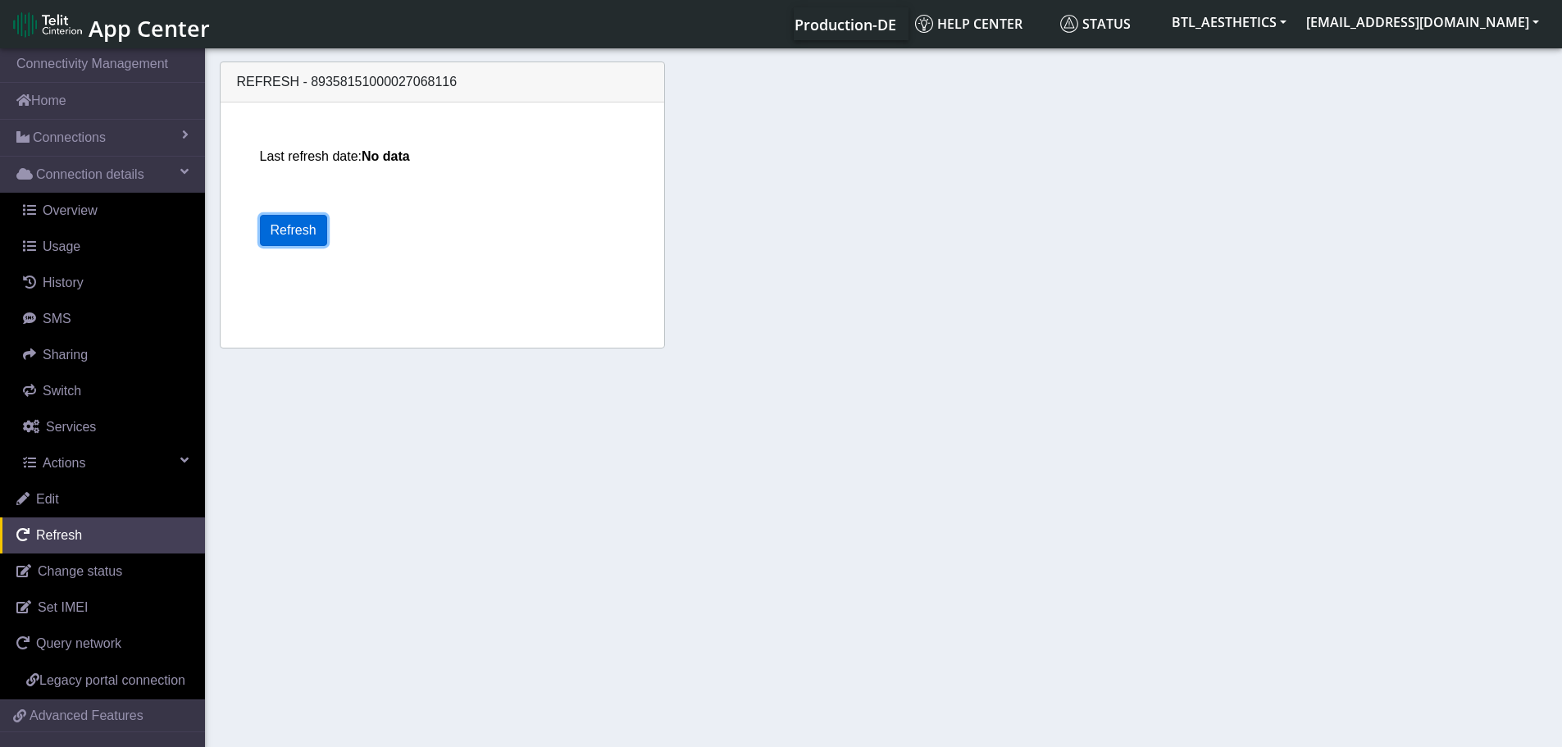
click at [282, 236] on button "Refresh" at bounding box center [293, 230] width 67 height 31
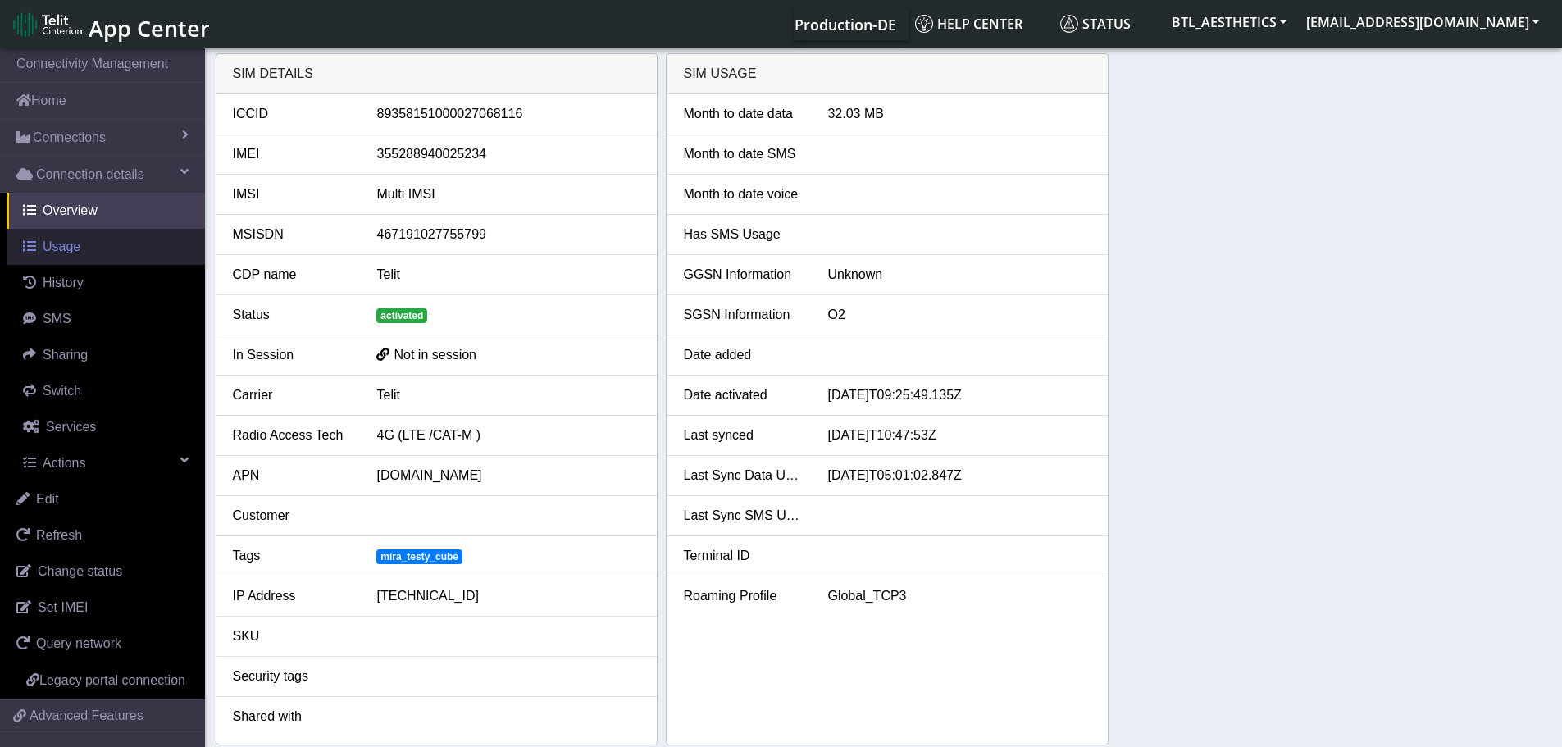
click at [51, 257] on link "Usage" at bounding box center [106, 247] width 198 height 36
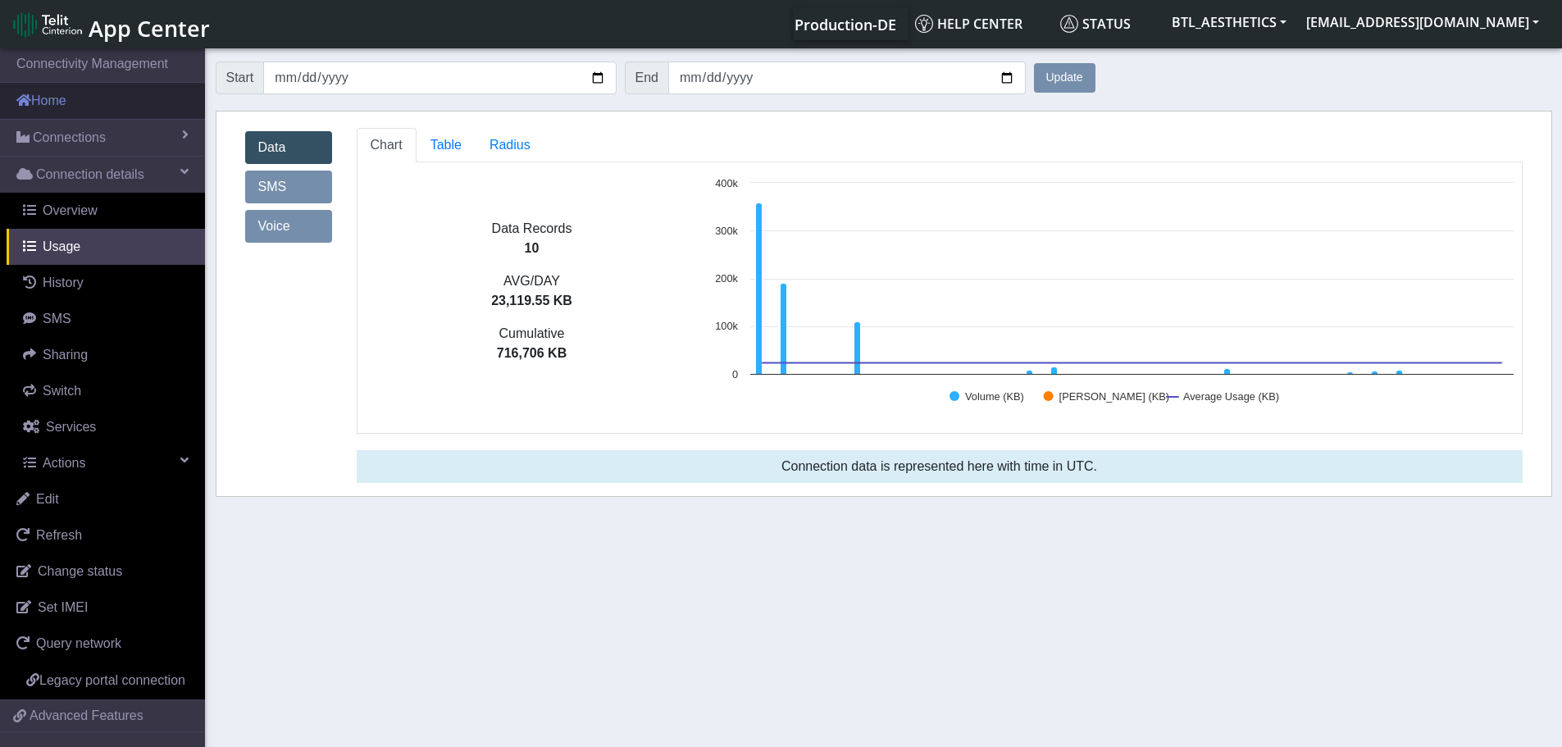
click at [38, 106] on link "Home" at bounding box center [102, 101] width 205 height 36
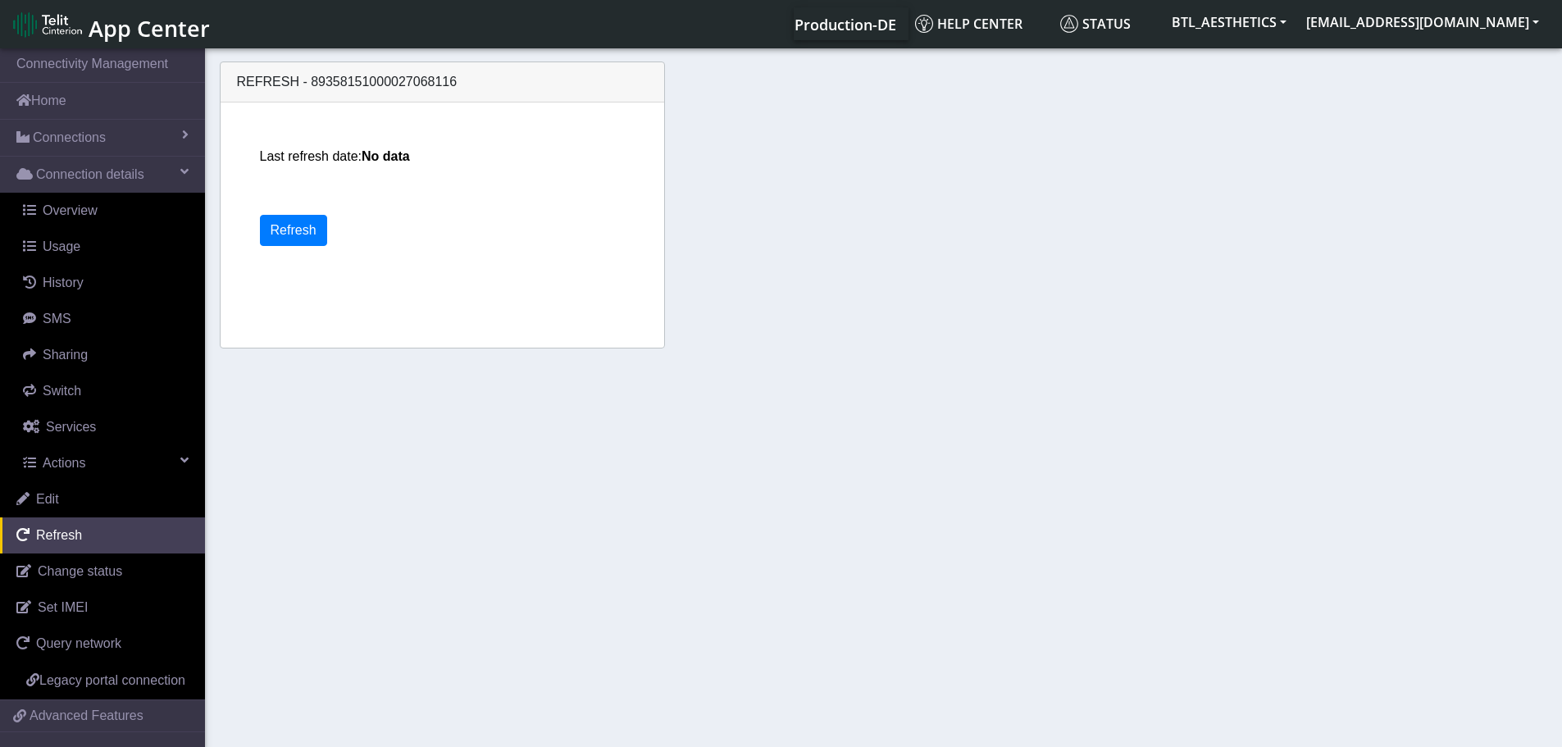
select select "2: 6"
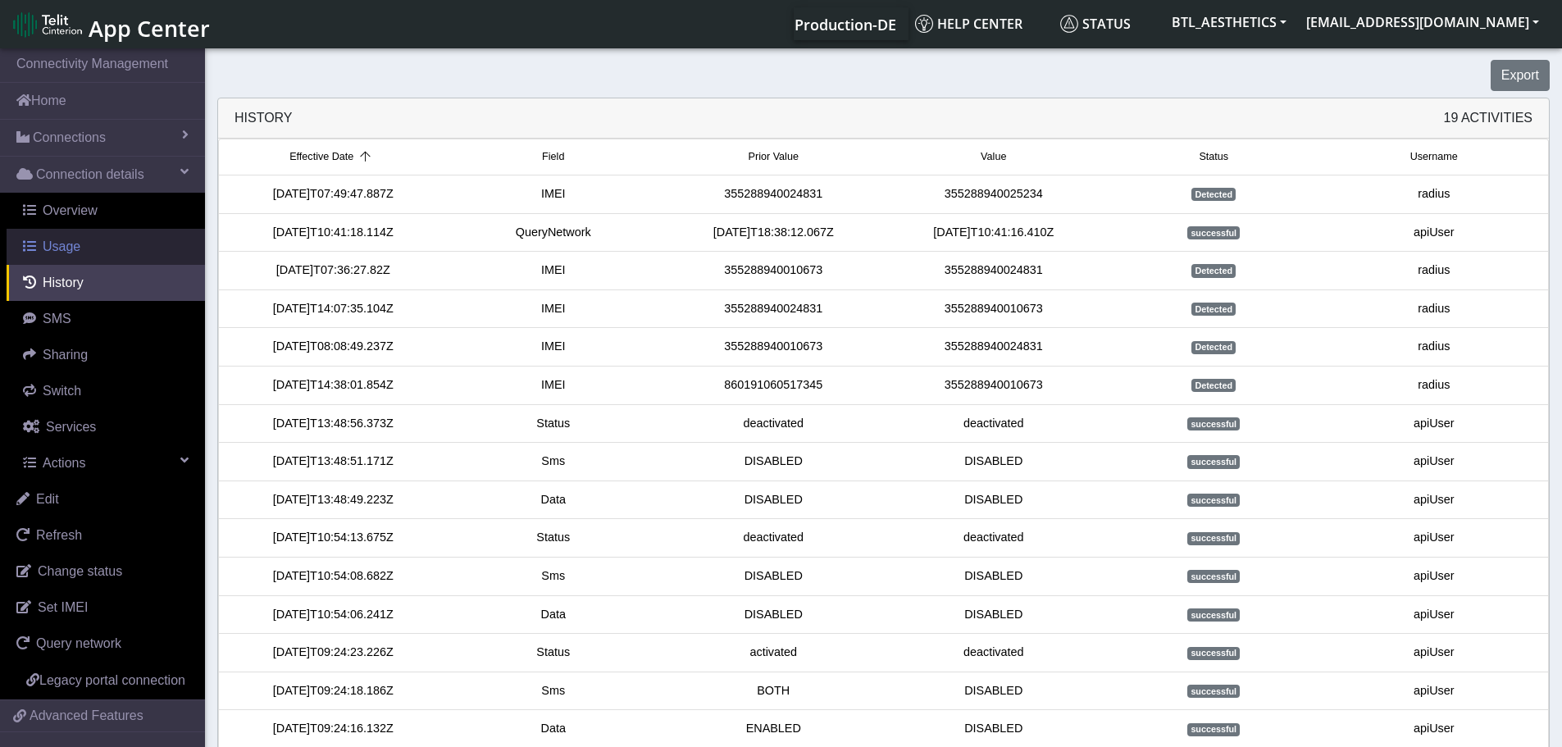
click at [67, 245] on span "Usage" at bounding box center [62, 247] width 38 height 14
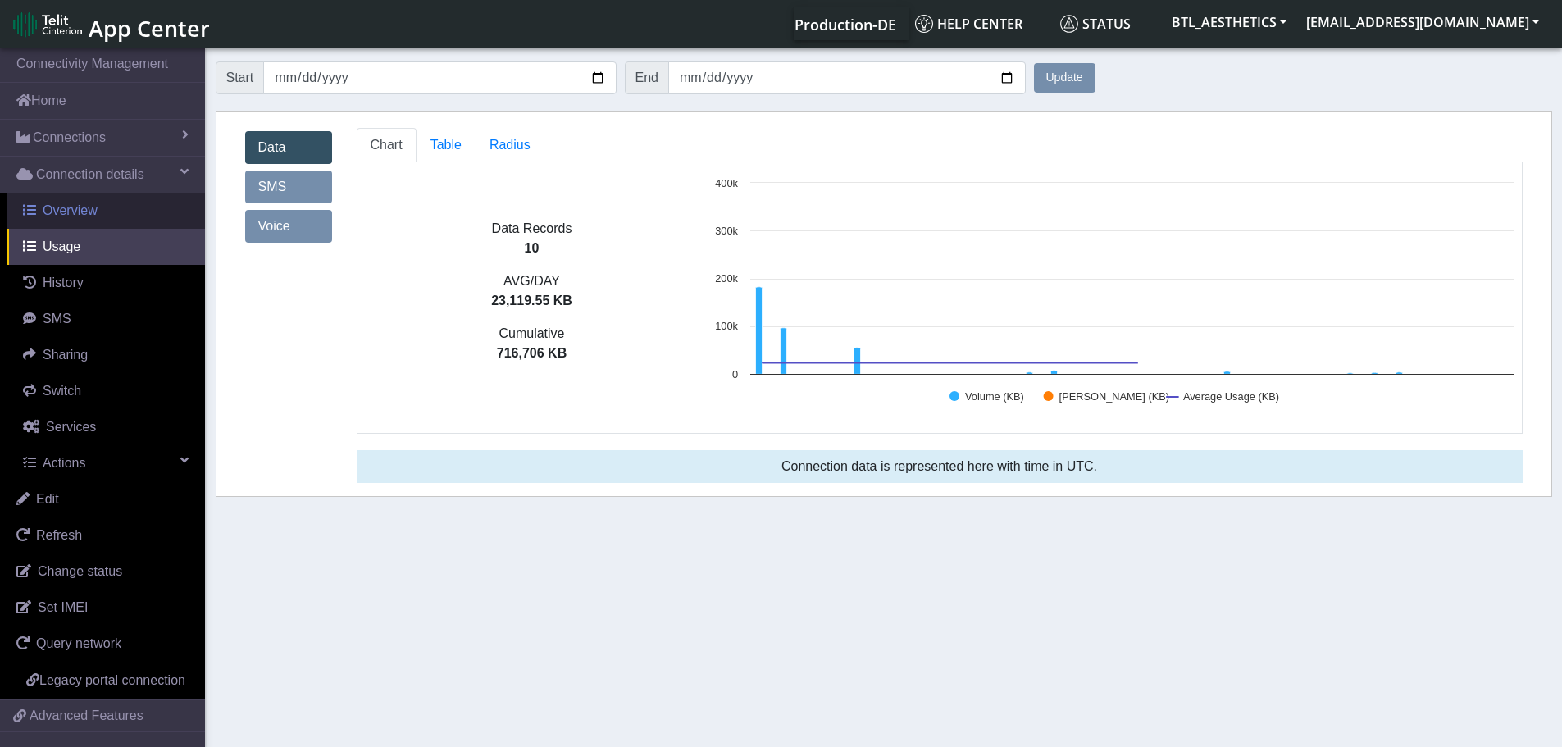
click at [70, 221] on link "Overview" at bounding box center [106, 211] width 198 height 36
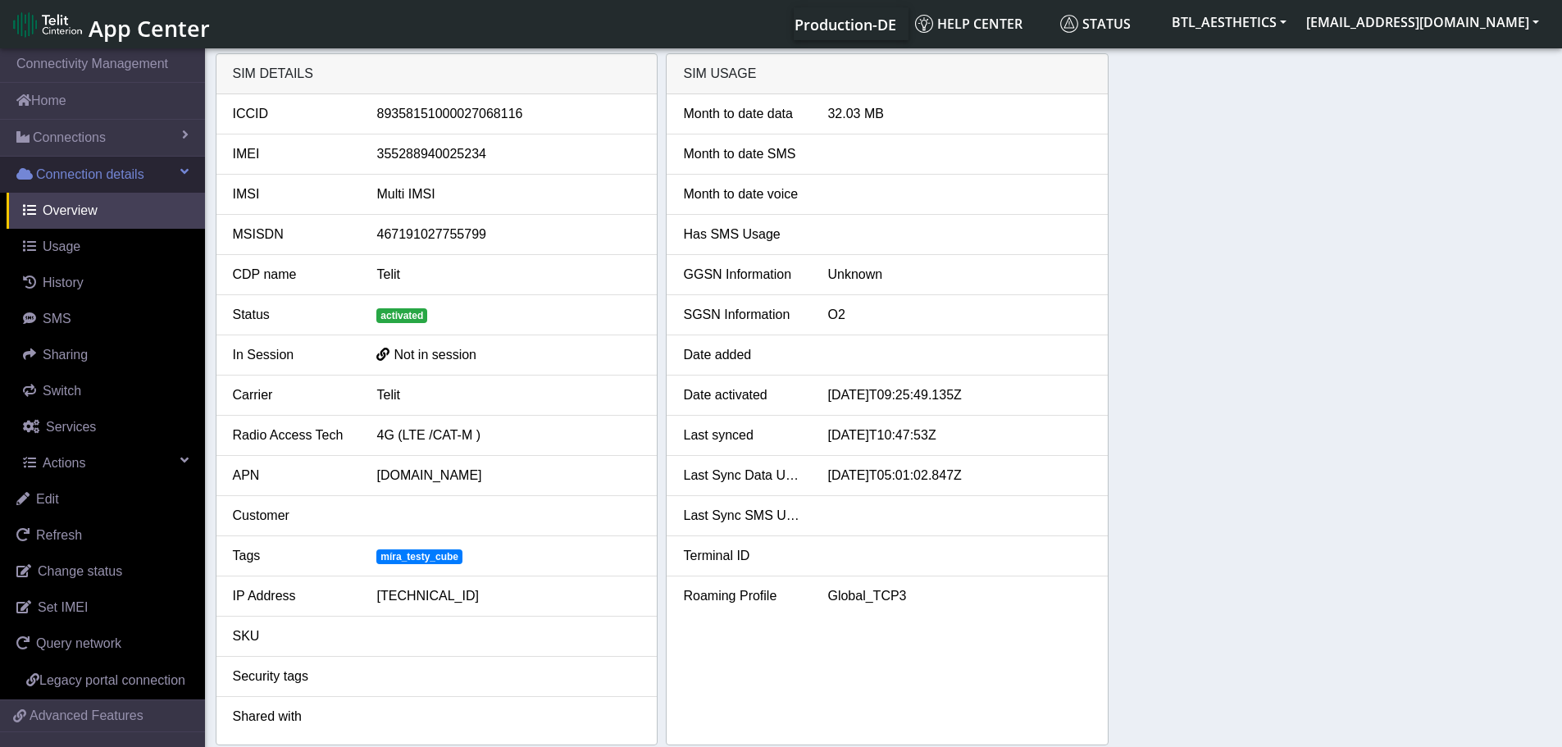
click at [65, 180] on span "Connection details" at bounding box center [90, 175] width 108 height 20
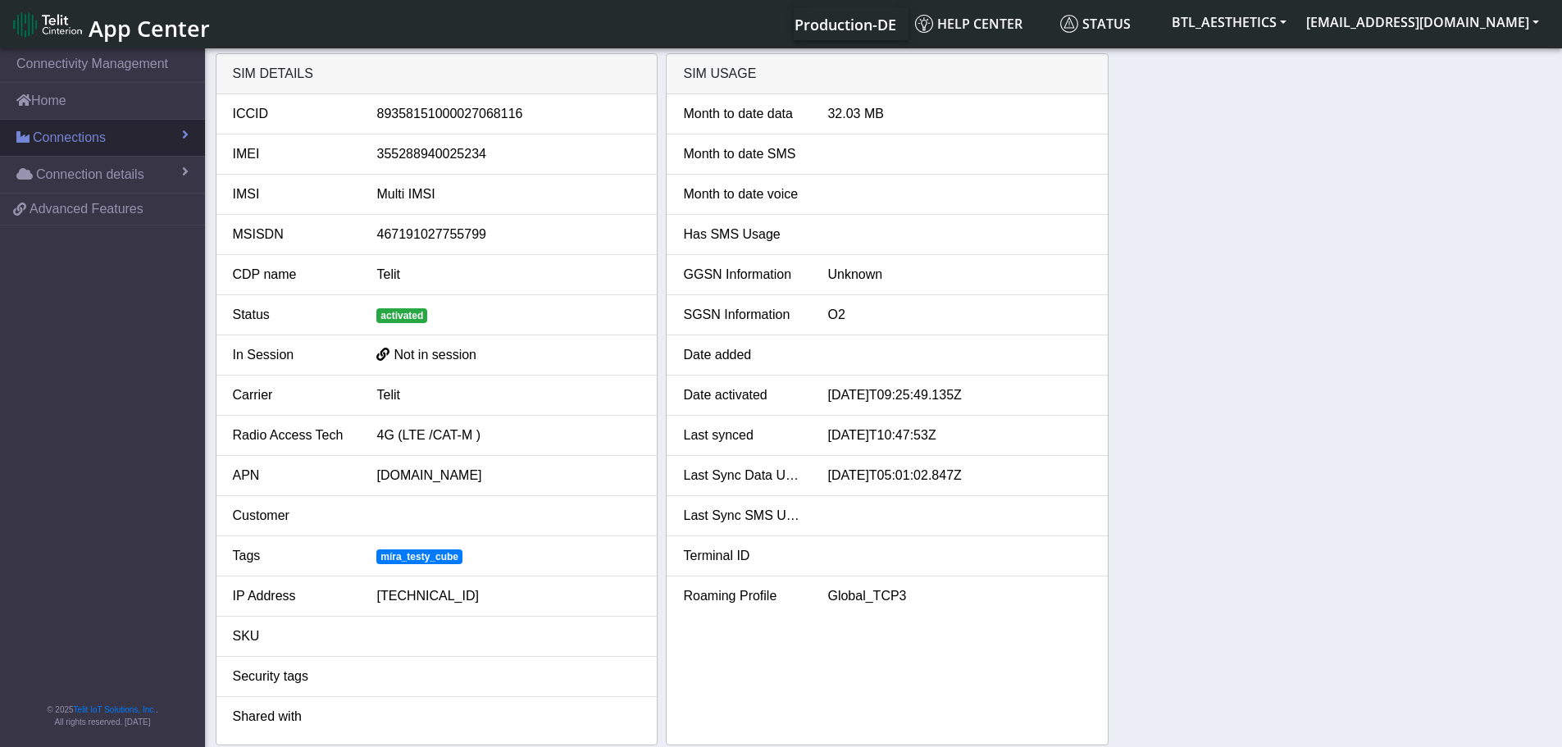
click at [53, 144] on span "Connections" at bounding box center [69, 138] width 73 height 20
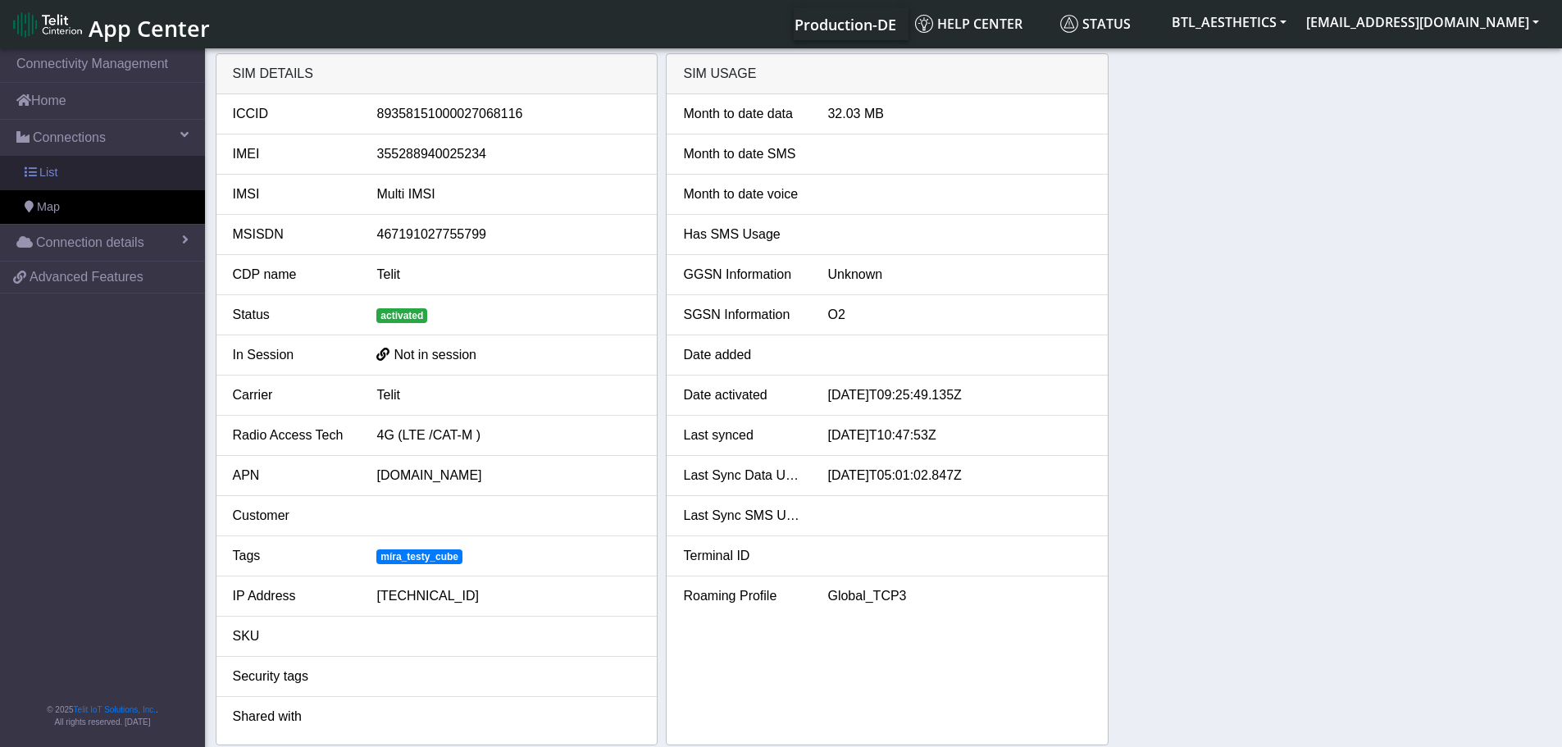
click at [44, 174] on span "List" at bounding box center [48, 173] width 18 height 18
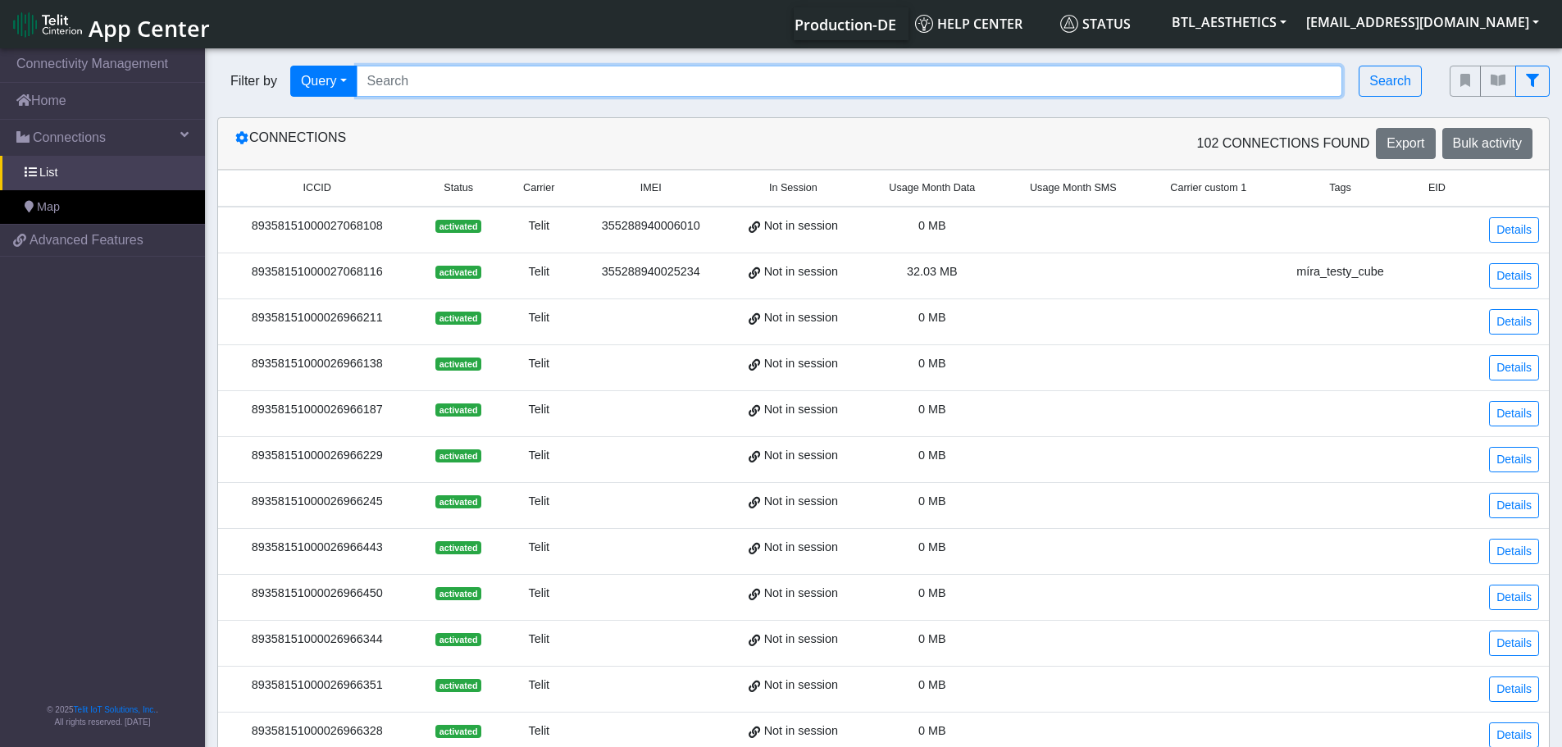
click at [482, 77] on input "Search..." at bounding box center [850, 81] width 987 height 31
paste input "89358151000026966617"
type input "89358151000026966617"
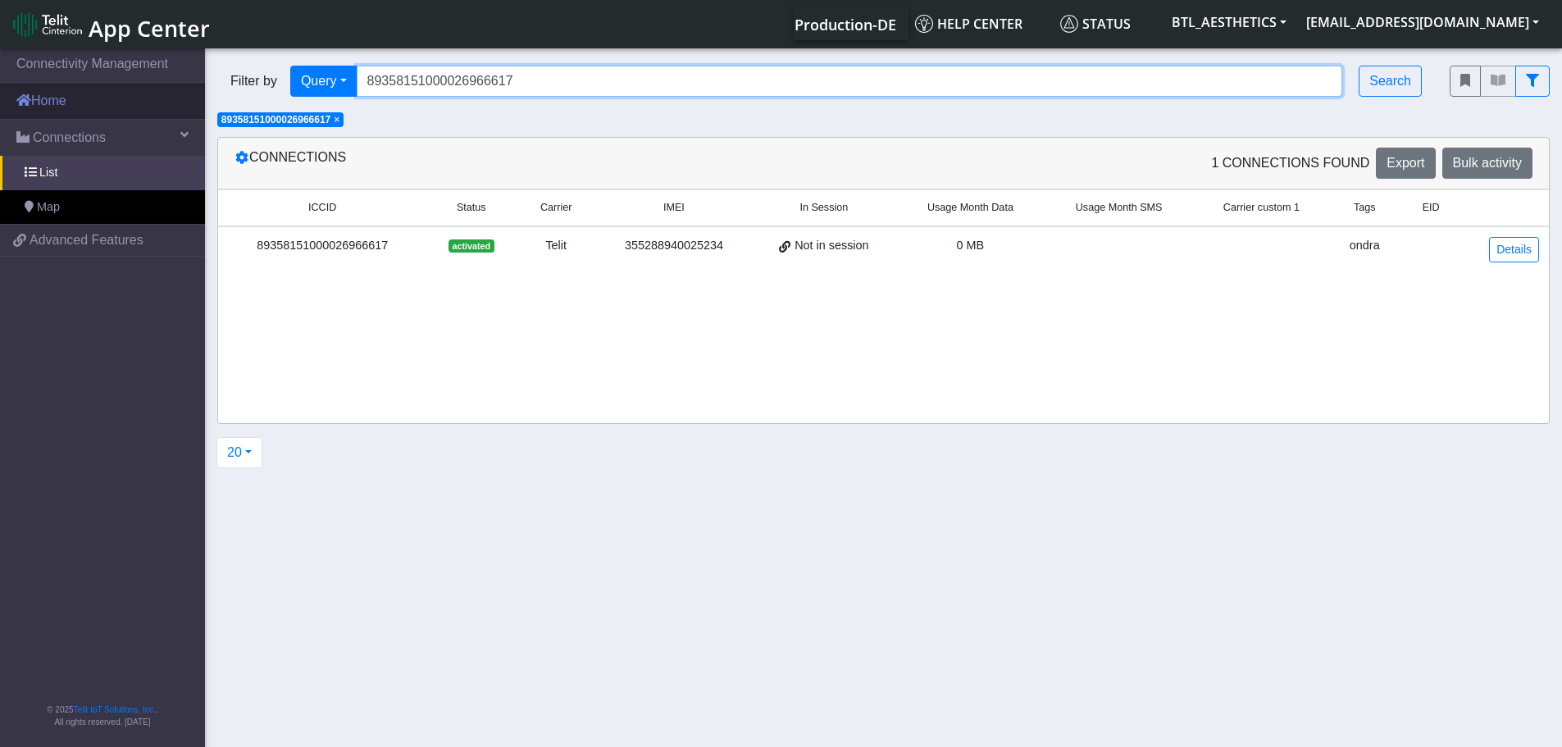
drag, startPoint x: 661, startPoint y: 87, endPoint x: 141, endPoint y: 94, distance: 520.1
click at [141, 94] on section "Connectivity Management Home Connections List Map f2bed351d8e902e05d67a0ac1ae5b…" at bounding box center [781, 399] width 1562 height 708
paste input "89358151000027068116"
type input "89358151000027068116"
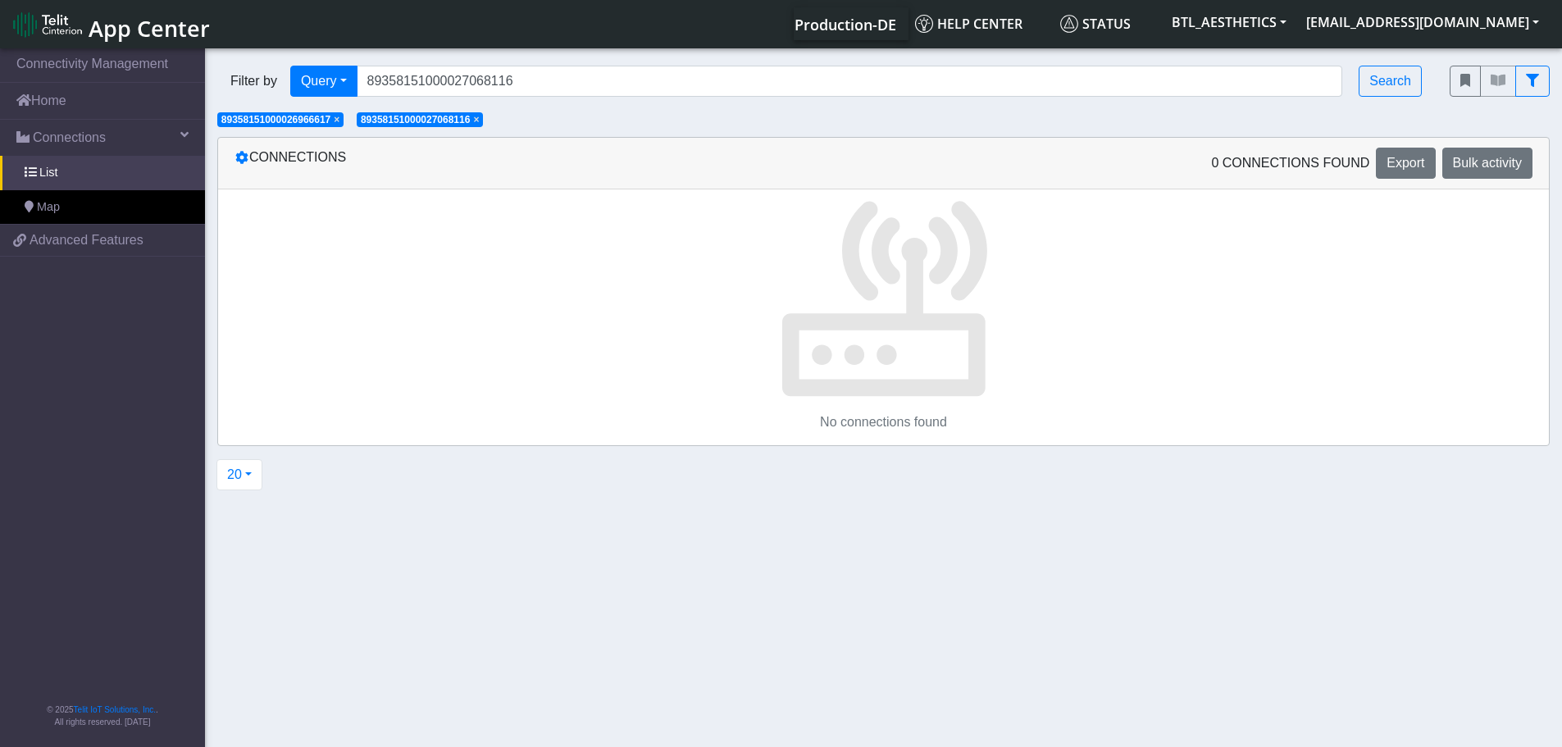
click at [340, 119] on span "×" at bounding box center [337, 119] width 6 height 11
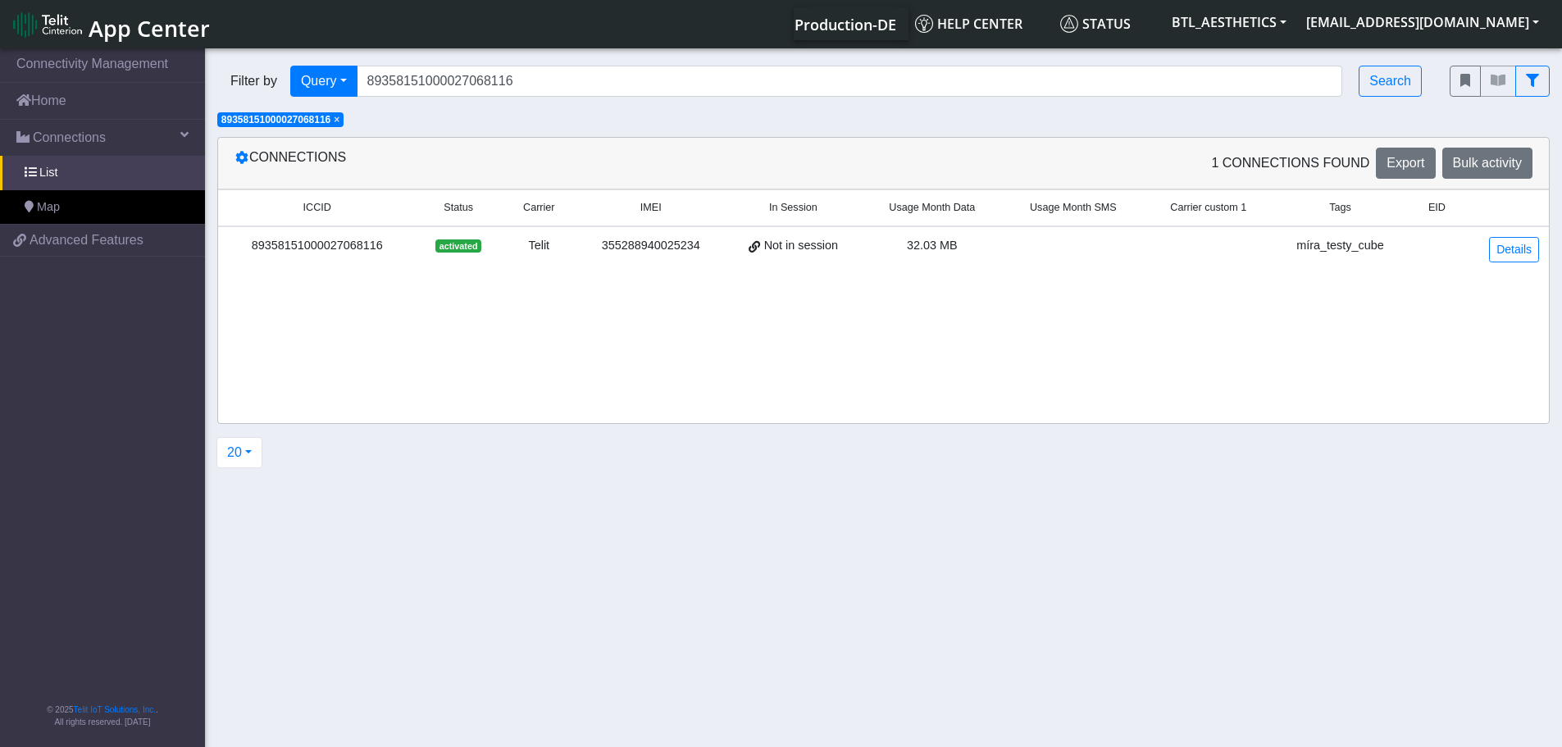
click at [318, 249] on div "89358151000027068116" at bounding box center [317, 246] width 178 height 18
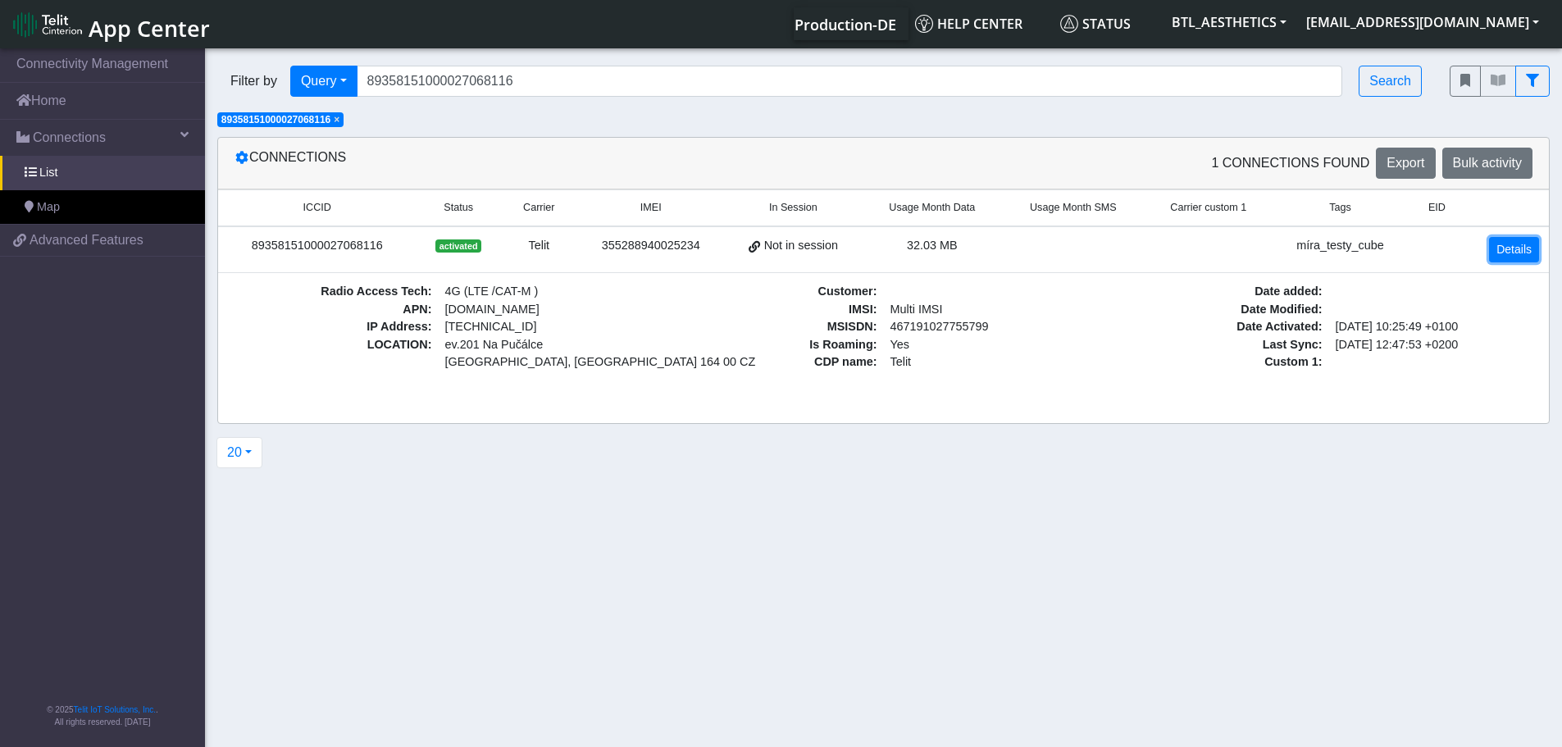
click at [1512, 249] on link "Details" at bounding box center [1514, 249] width 50 height 25
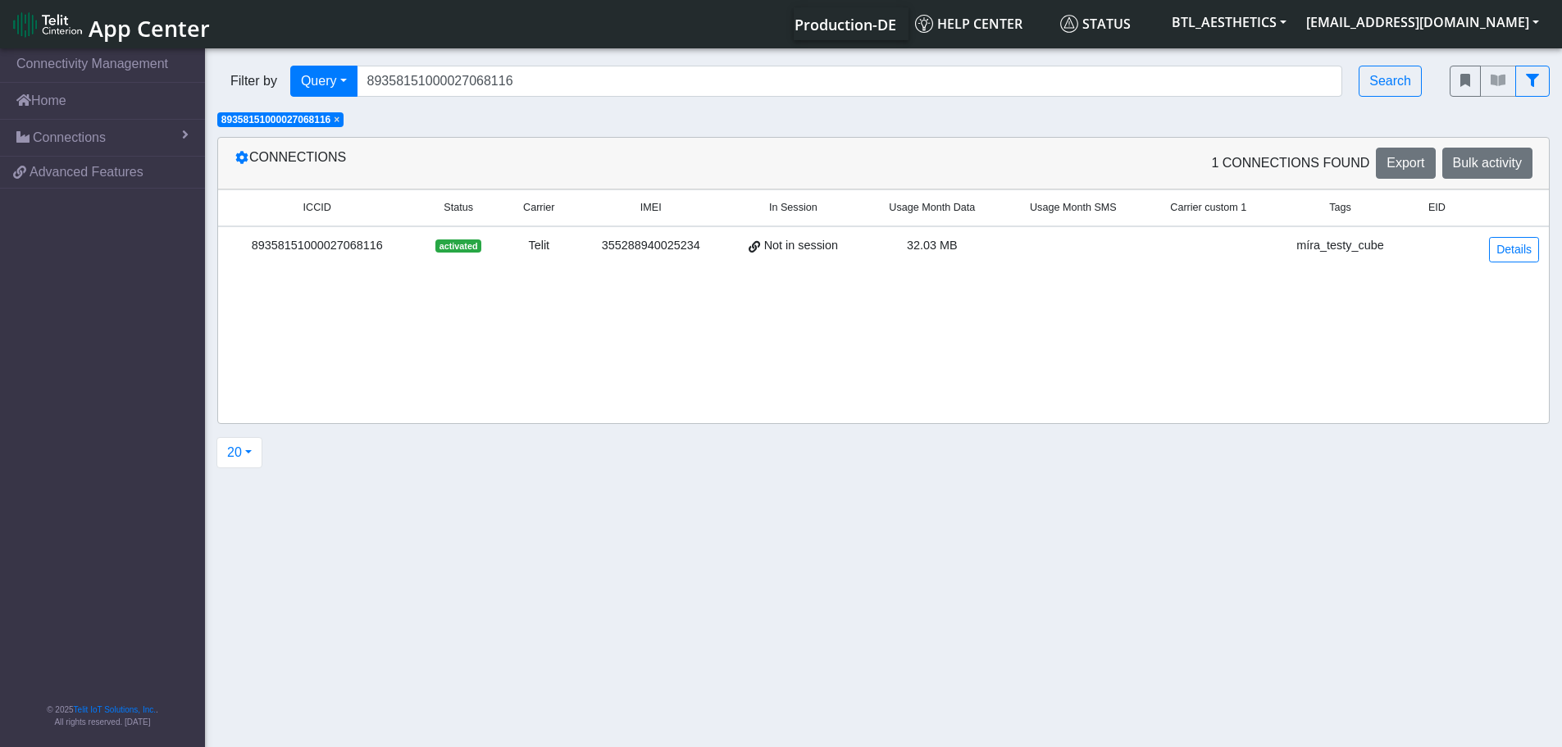
click at [945, 214] on span "Usage Month Data" at bounding box center [932, 208] width 86 height 16
click at [176, 140] on link "Connections" at bounding box center [102, 138] width 205 height 36
click at [32, 170] on span at bounding box center [30, 172] width 11 height 11
click at [33, 177] on span at bounding box center [30, 172] width 11 height 11
click at [619, 246] on div "355288940025234" at bounding box center [642, 246] width 125 height 18
